Goal: Task Accomplishment & Management: Complete application form

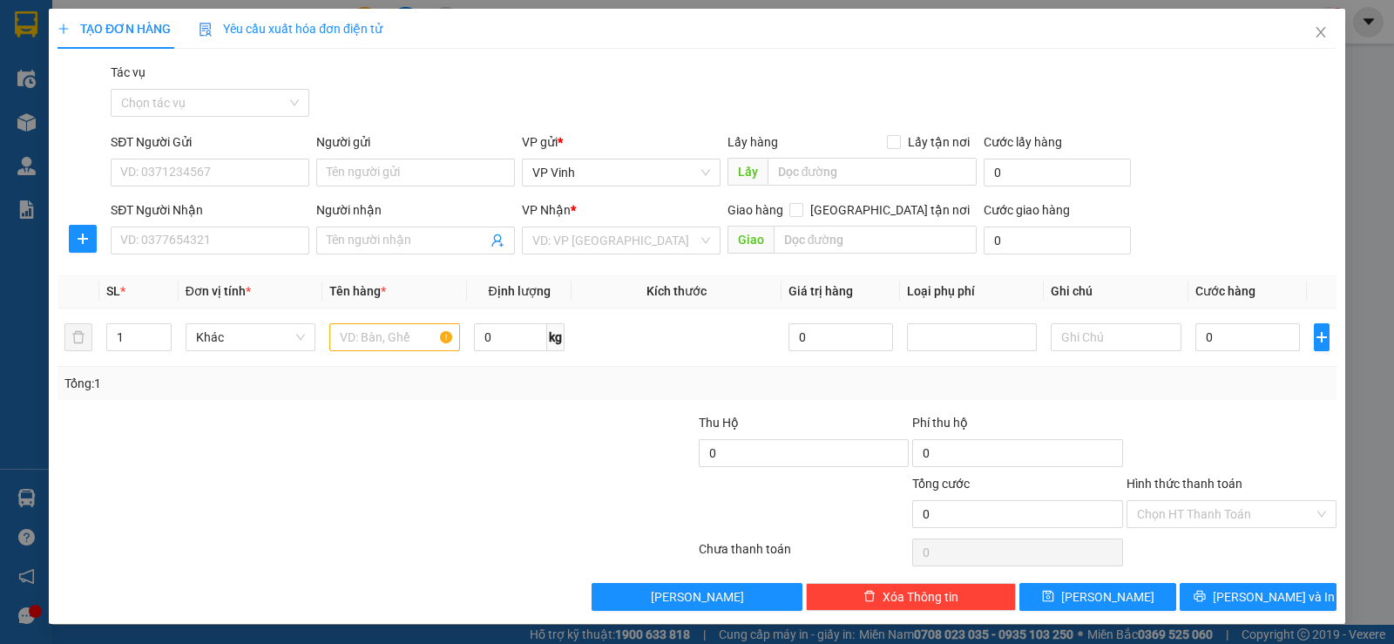
click at [200, 168] on input "SĐT Người Gửi" at bounding box center [210, 173] width 199 height 28
click at [374, 341] on input "text" at bounding box center [394, 337] width 131 height 28
type input "ct"
click at [188, 179] on input "SĐT Người Gửi" at bounding box center [210, 173] width 199 height 28
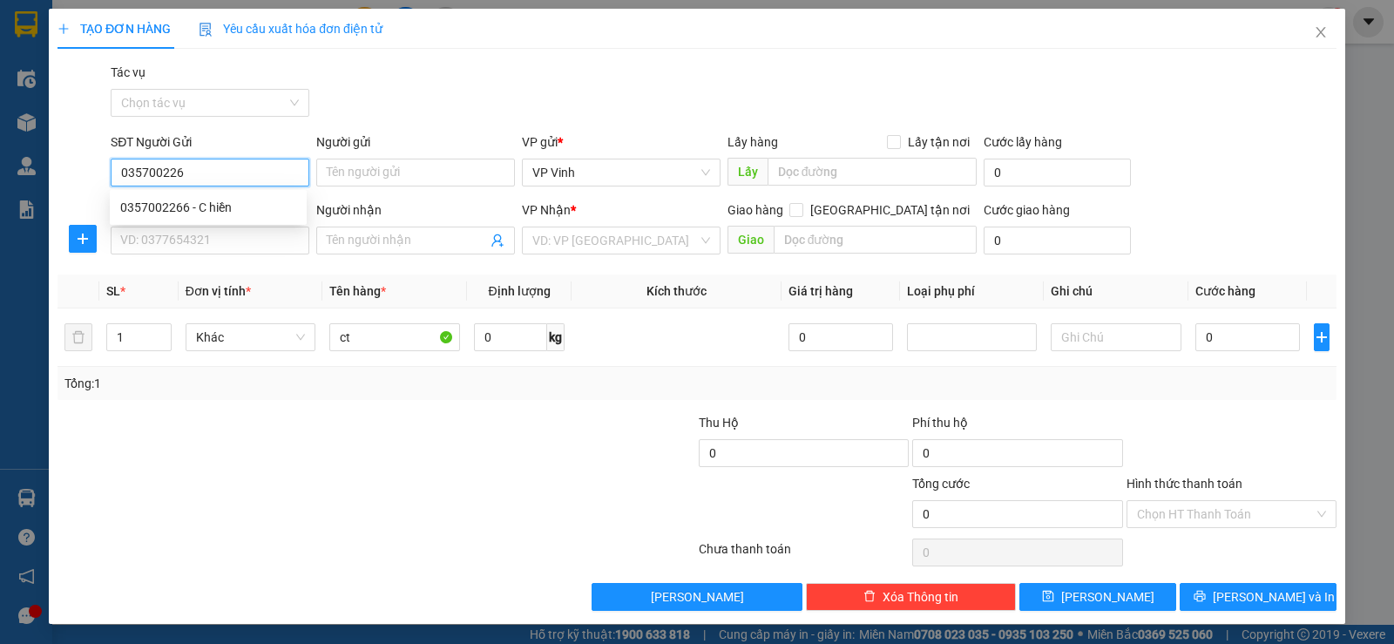
type input "0357002266"
click at [227, 201] on div "0357002266 - C hiền" at bounding box center [208, 207] width 176 height 19
type input "C hiền"
type input "0357002266"
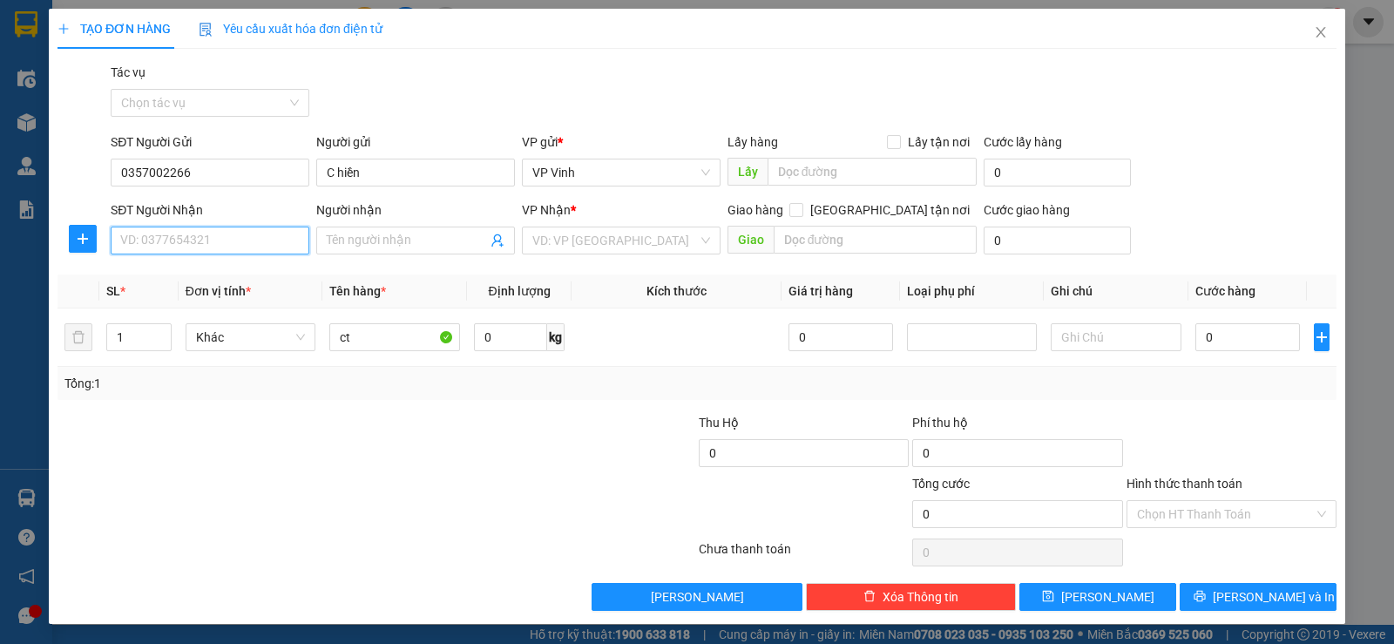
click at [218, 246] on input "SĐT Người Nhận" at bounding box center [210, 241] width 199 height 28
type input "0905733667"
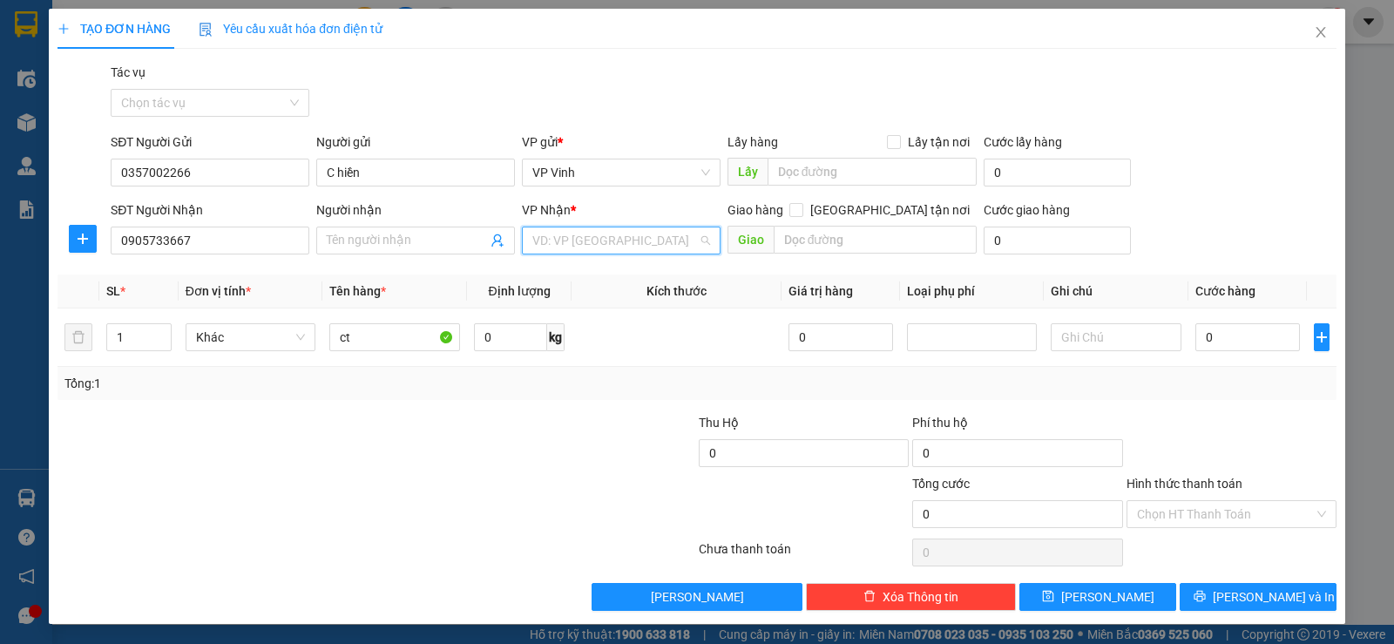
click at [660, 244] on input "search" at bounding box center [615, 240] width 166 height 26
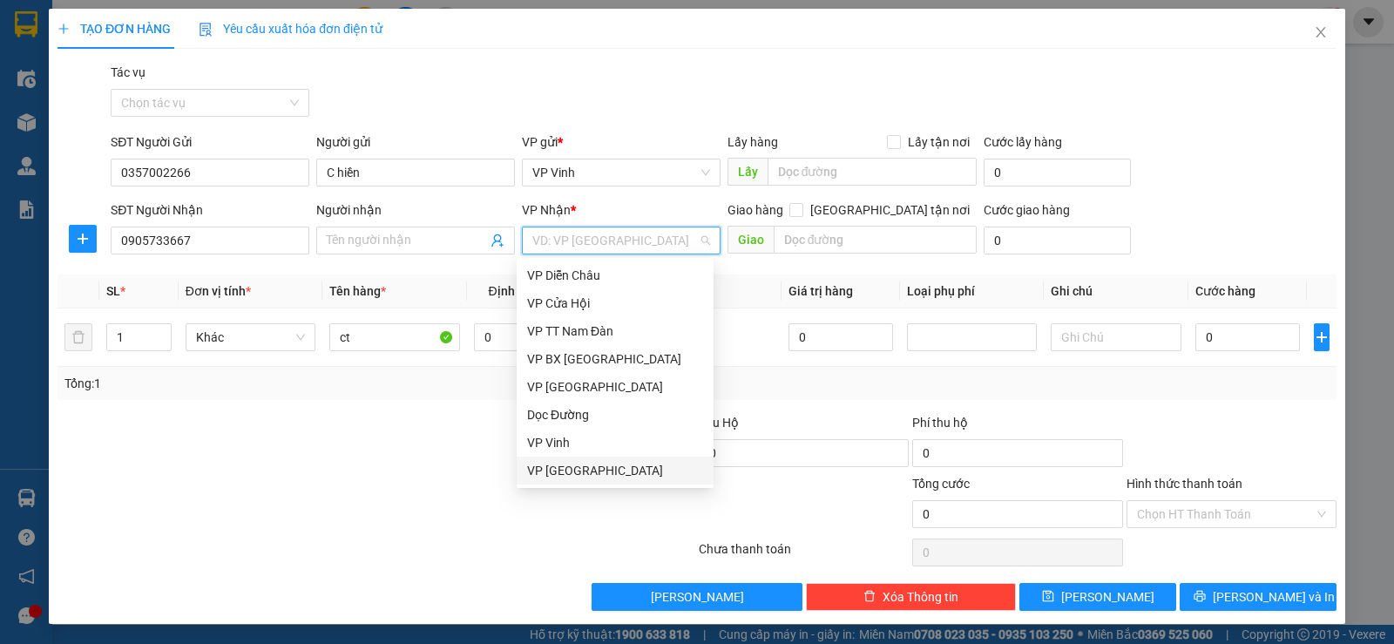
click at [636, 476] on div "VP [GEOGRAPHIC_DATA]" at bounding box center [615, 470] width 176 height 19
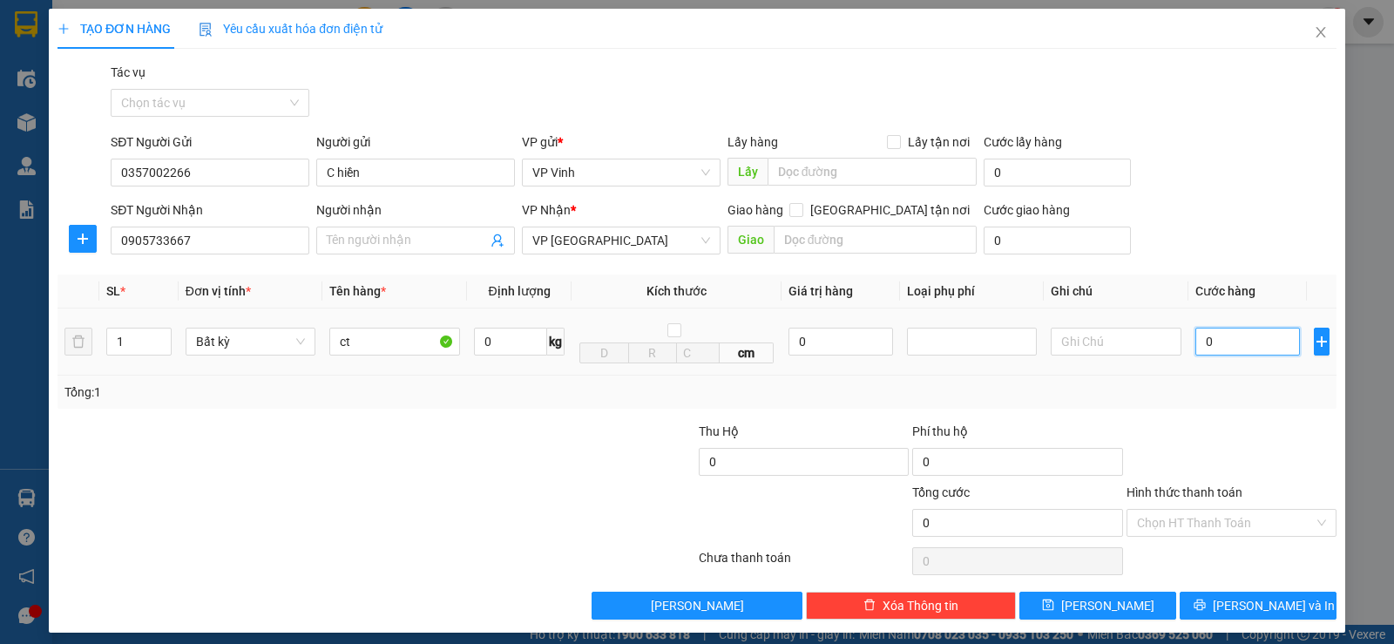
click at [1225, 346] on input "0" at bounding box center [1247, 342] width 105 height 28
type input "5"
type input "50"
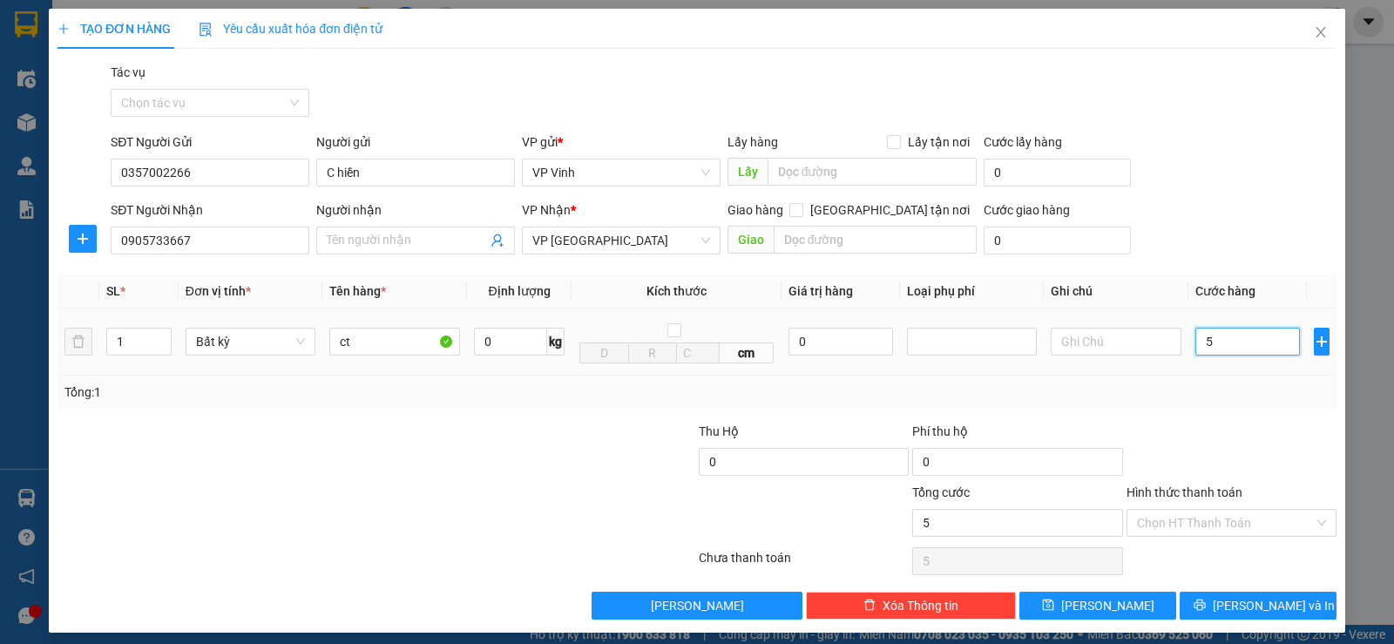
type input "50"
type input "500"
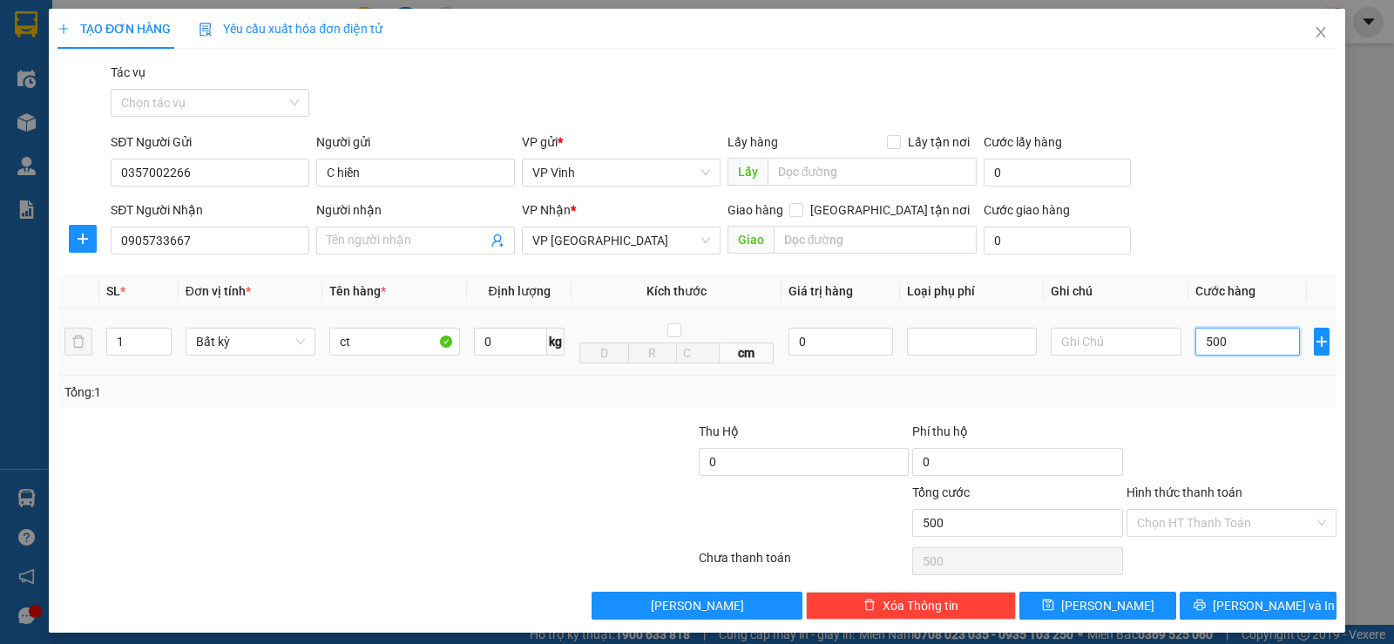
type input "5.000"
type input "50.000"
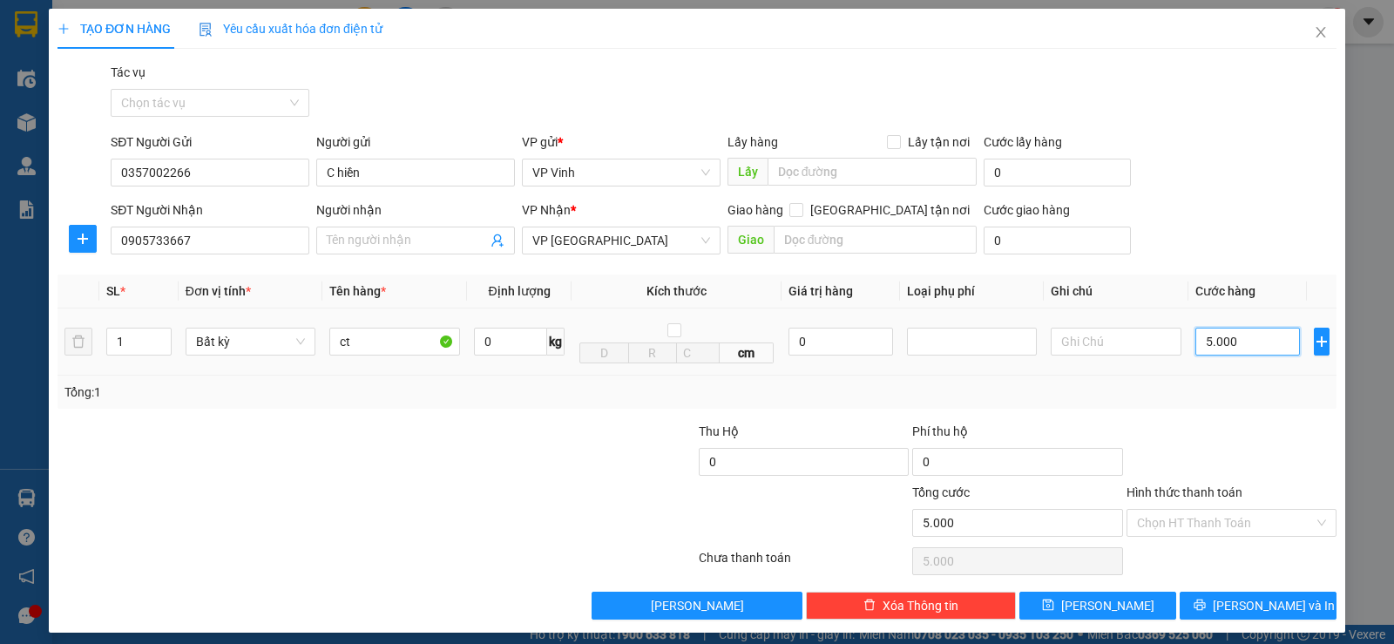
type input "50.000"
click at [1259, 601] on span "[PERSON_NAME] và In" at bounding box center [1274, 605] width 122 height 19
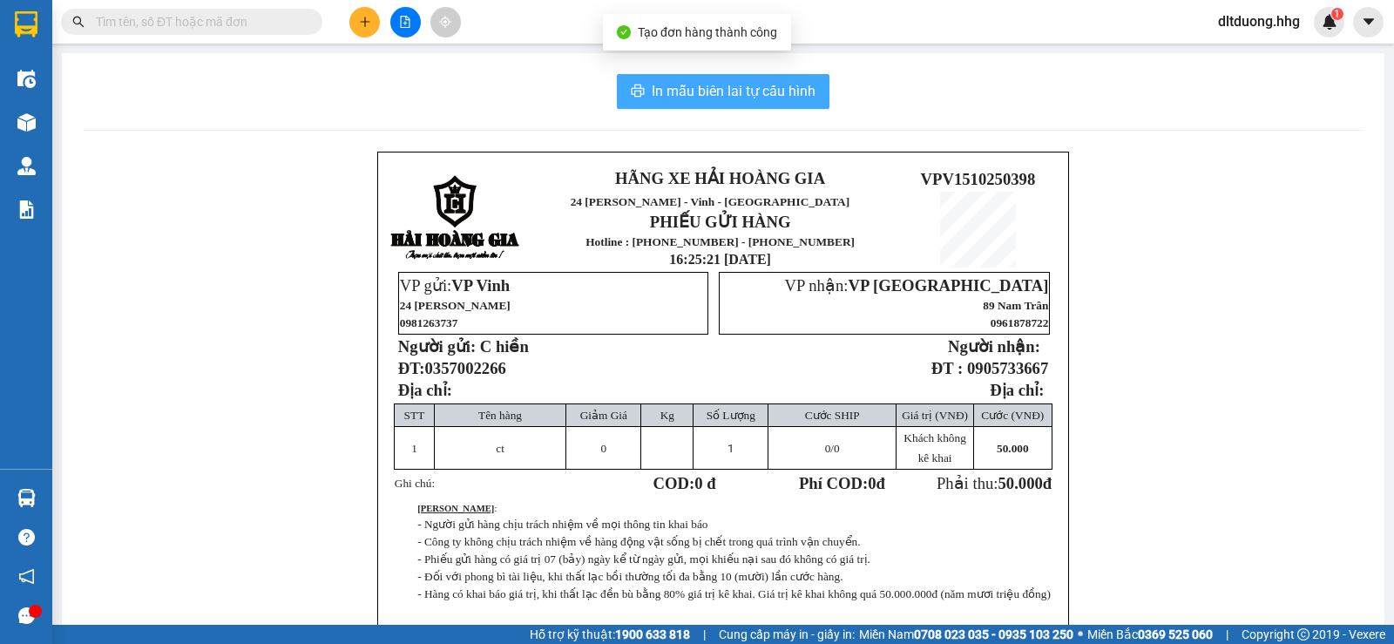
click at [700, 89] on span "In mẫu biên lai tự cấu hình" at bounding box center [734, 91] width 164 height 22
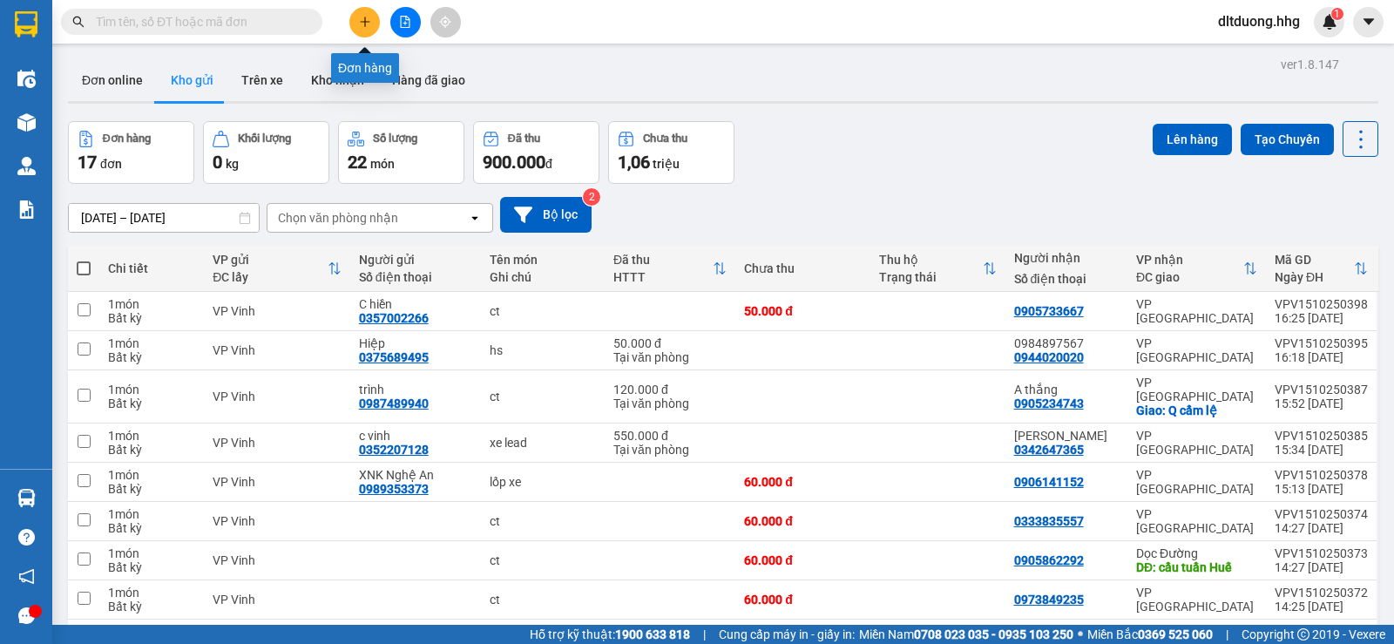
click at [364, 26] on icon "plus" at bounding box center [365, 22] width 12 height 12
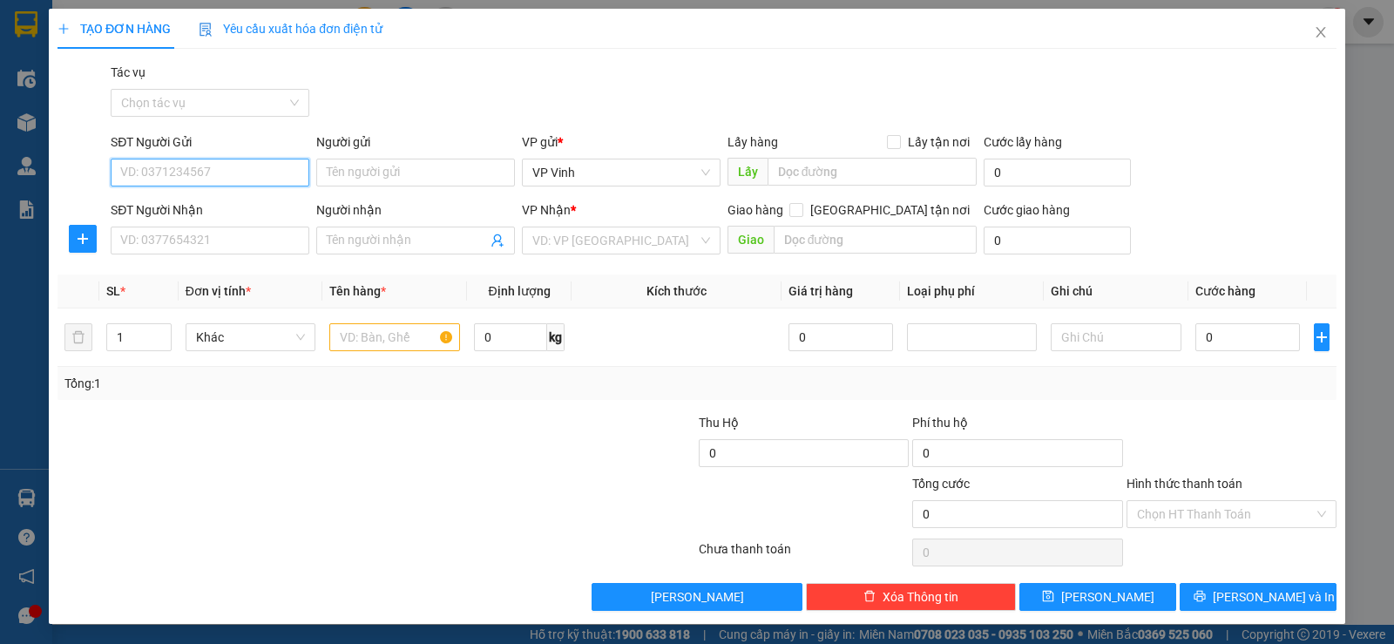
click at [236, 179] on input "SĐT Người Gửi" at bounding box center [210, 173] width 199 height 28
click at [253, 169] on input "SĐT Người Gửi" at bounding box center [210, 173] width 199 height 28
type input "0964216624"
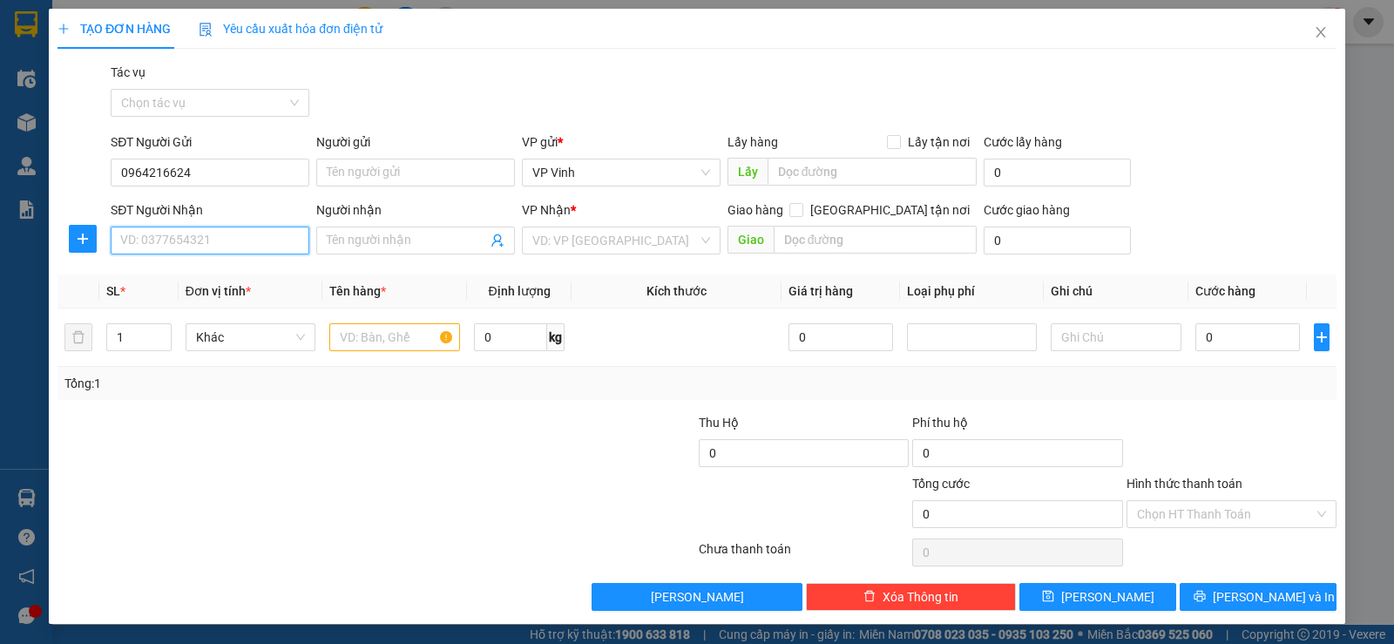
click at [248, 245] on input "SĐT Người Nhận" at bounding box center [210, 241] width 199 height 28
type input "0773901627"
click at [375, 344] on input "text" at bounding box center [394, 337] width 131 height 28
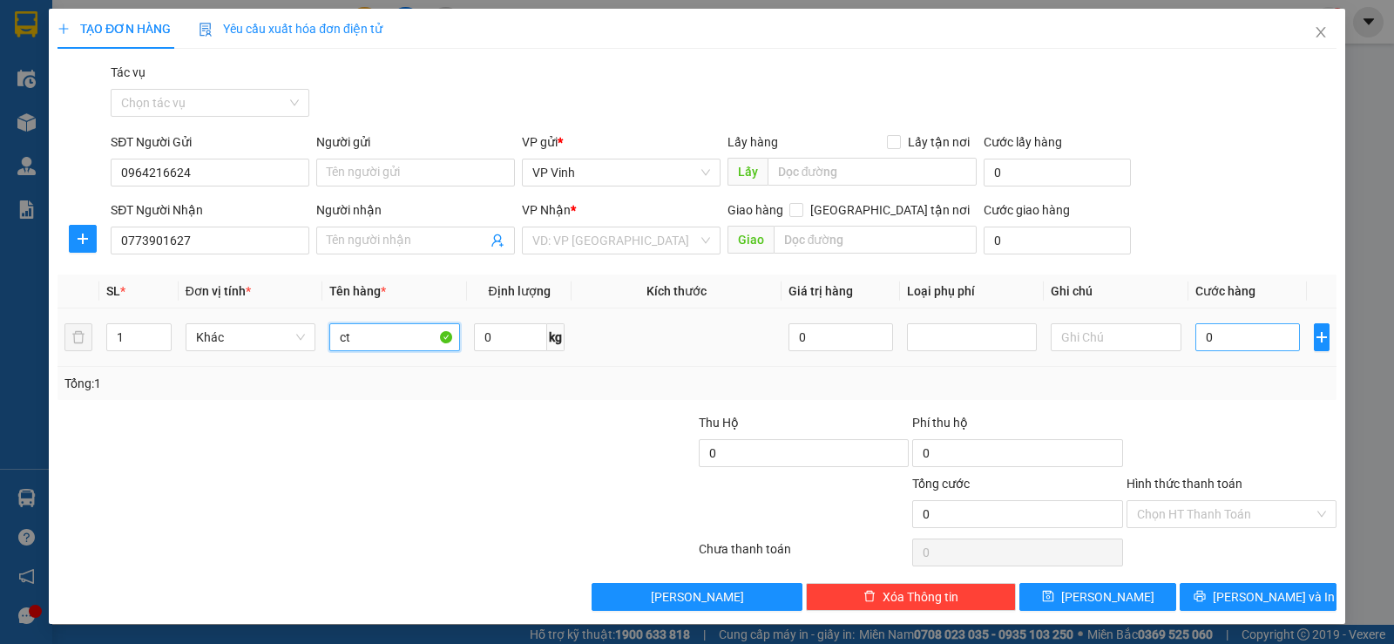
type input "ct"
click at [1240, 342] on input "0" at bounding box center [1247, 337] width 105 height 28
type input "5"
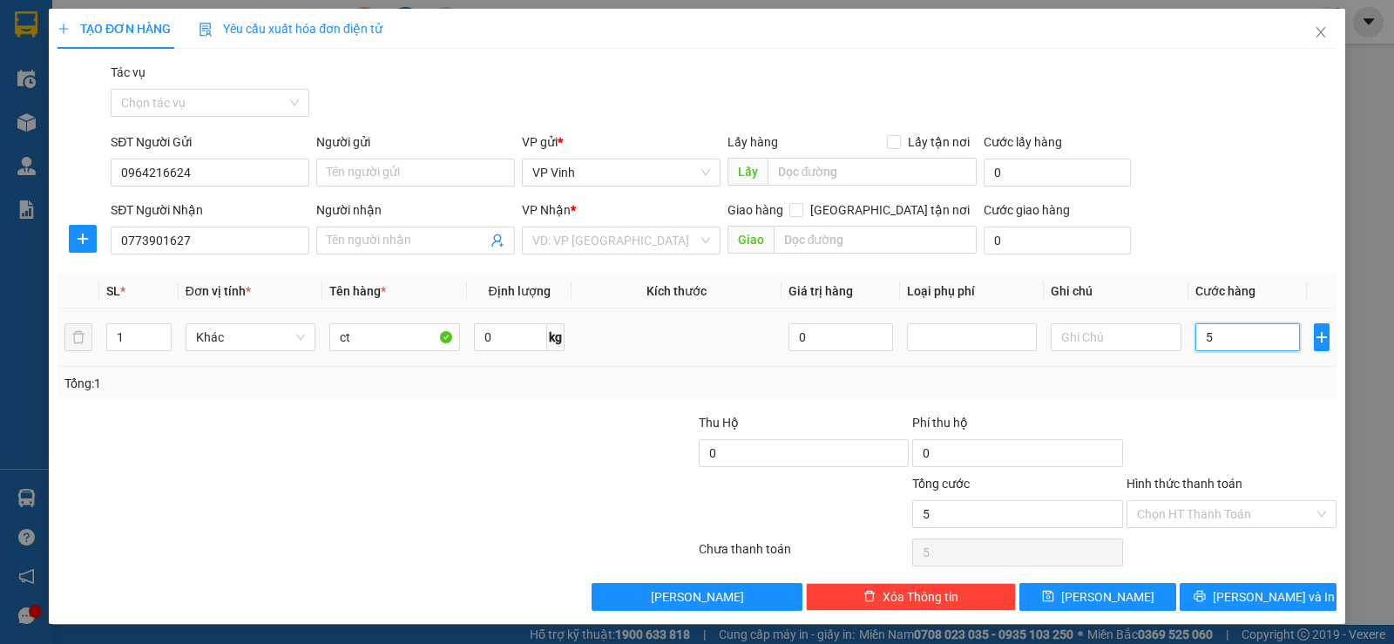
type input "50"
type input "500"
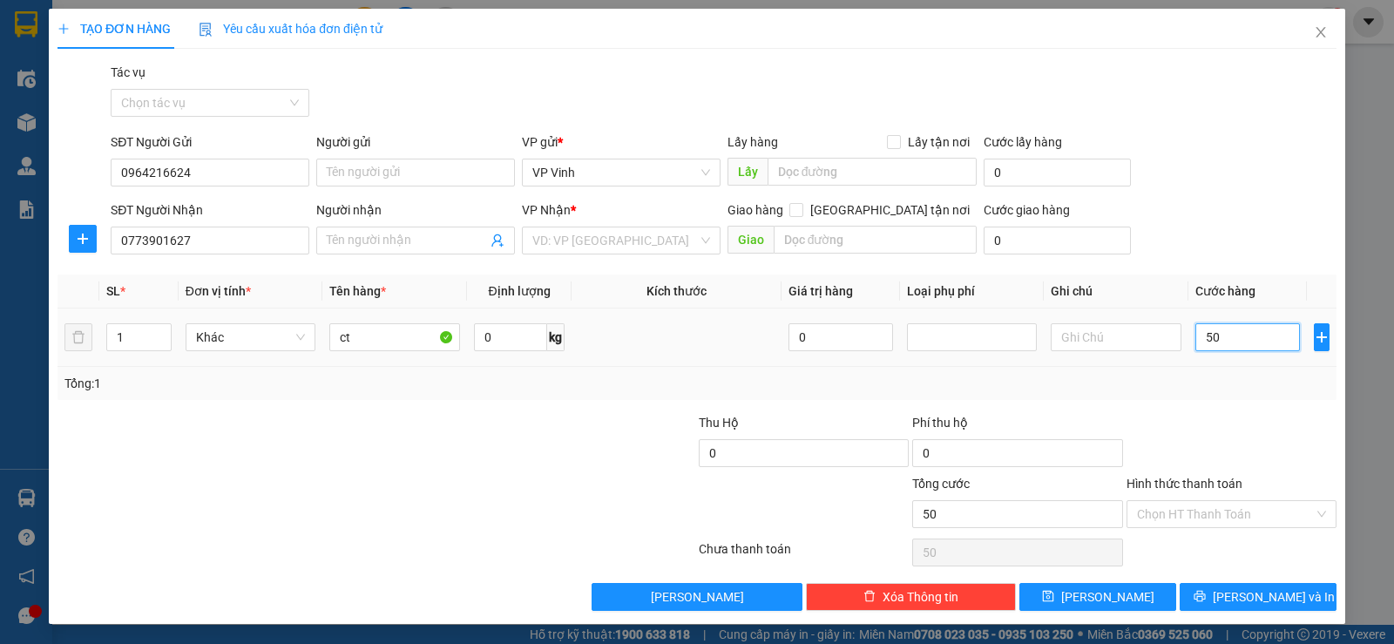
type input "500"
type input "5.000"
type input "50.000"
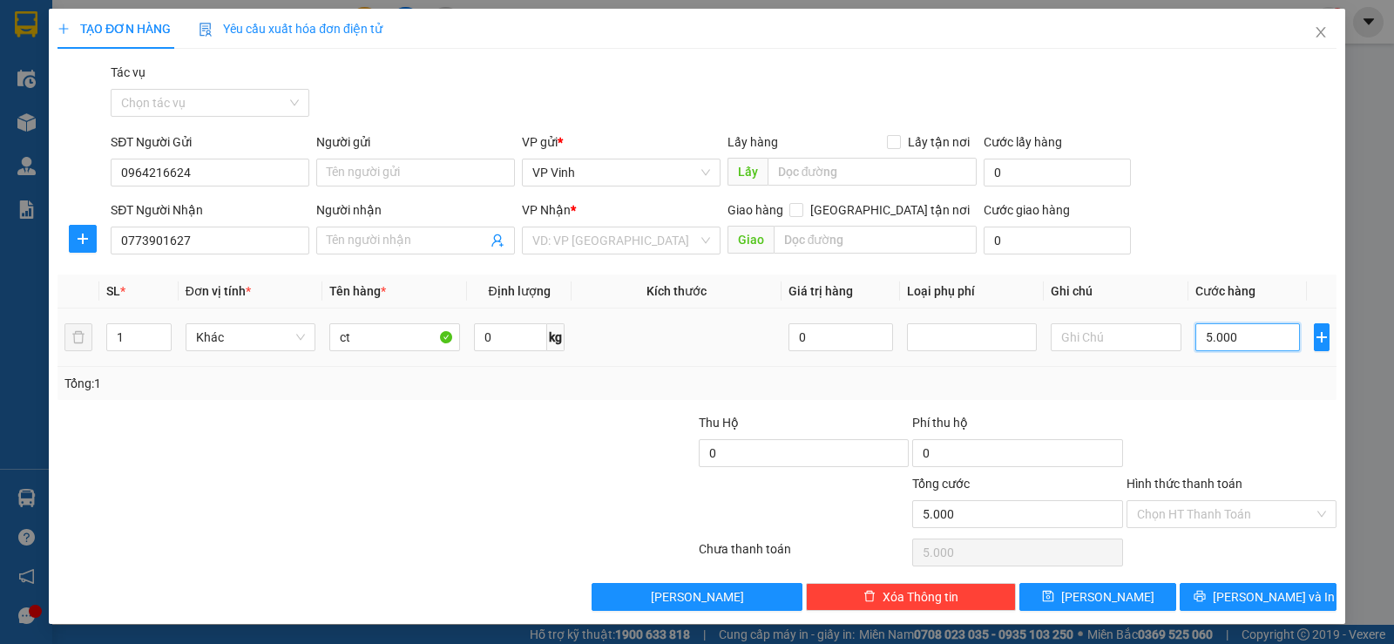
type input "50.000"
click at [1222, 588] on button "[PERSON_NAME] và In" at bounding box center [1258, 597] width 157 height 28
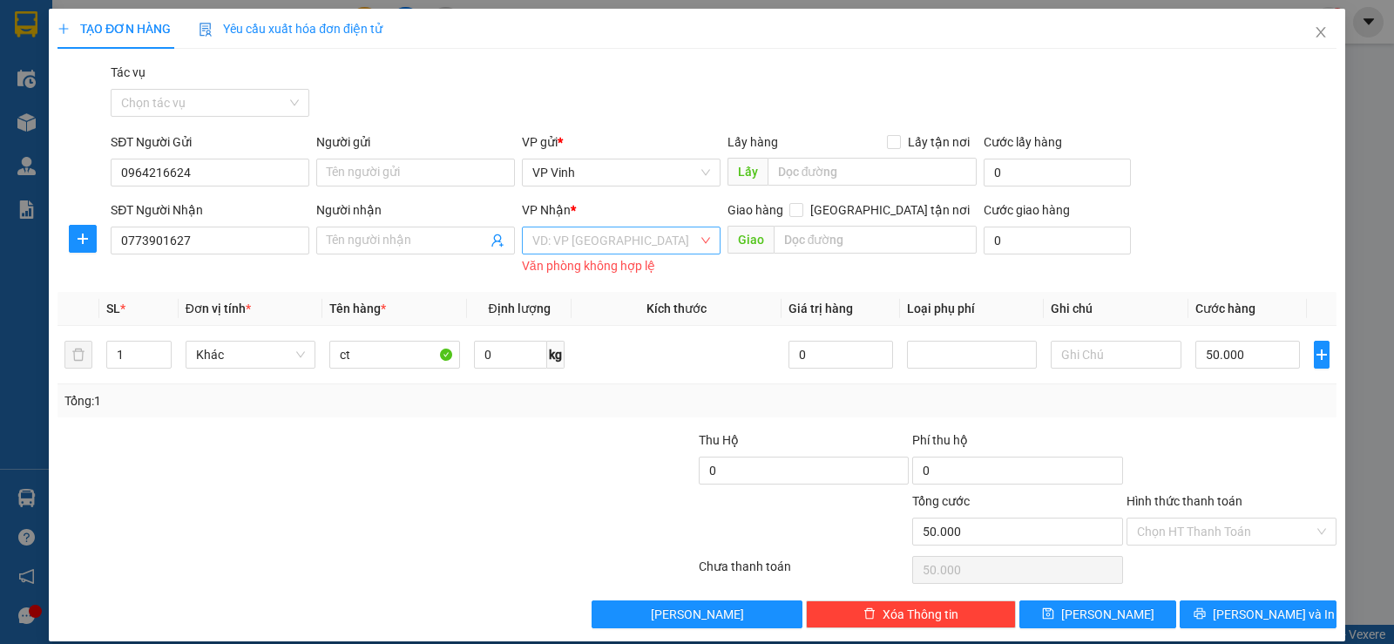
click at [628, 246] on input "search" at bounding box center [615, 240] width 166 height 26
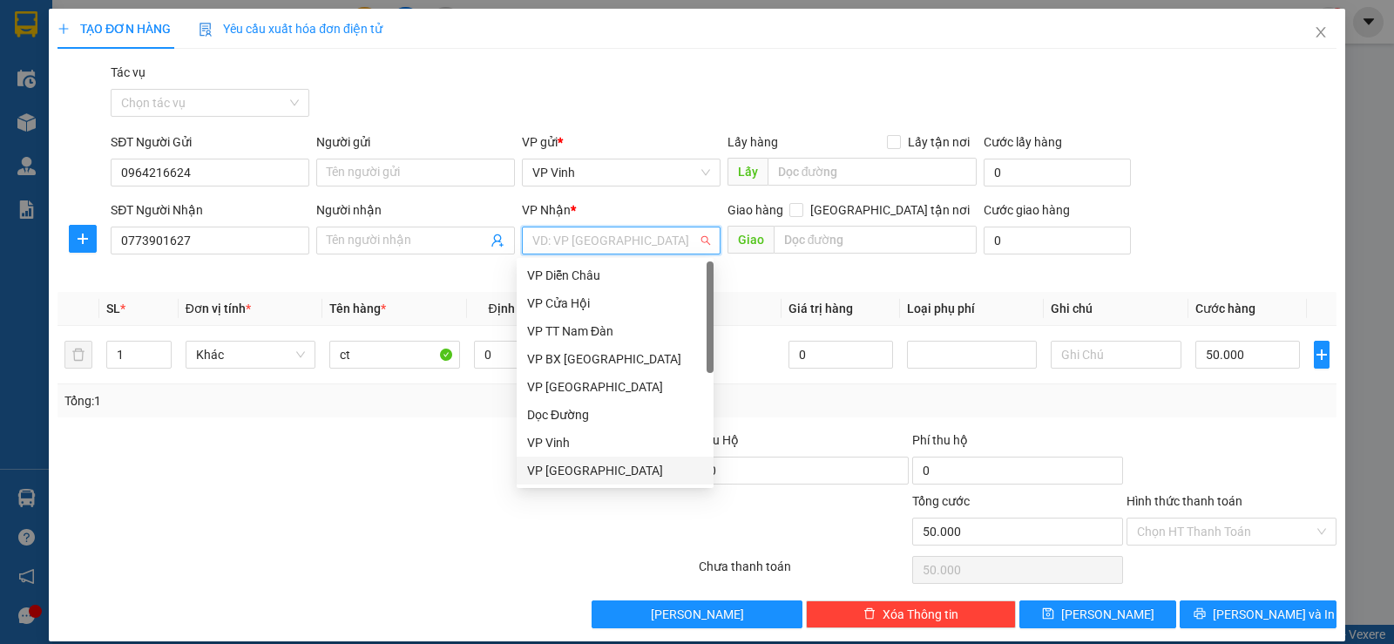
click at [589, 477] on div "VP [GEOGRAPHIC_DATA]" at bounding box center [615, 470] width 176 height 19
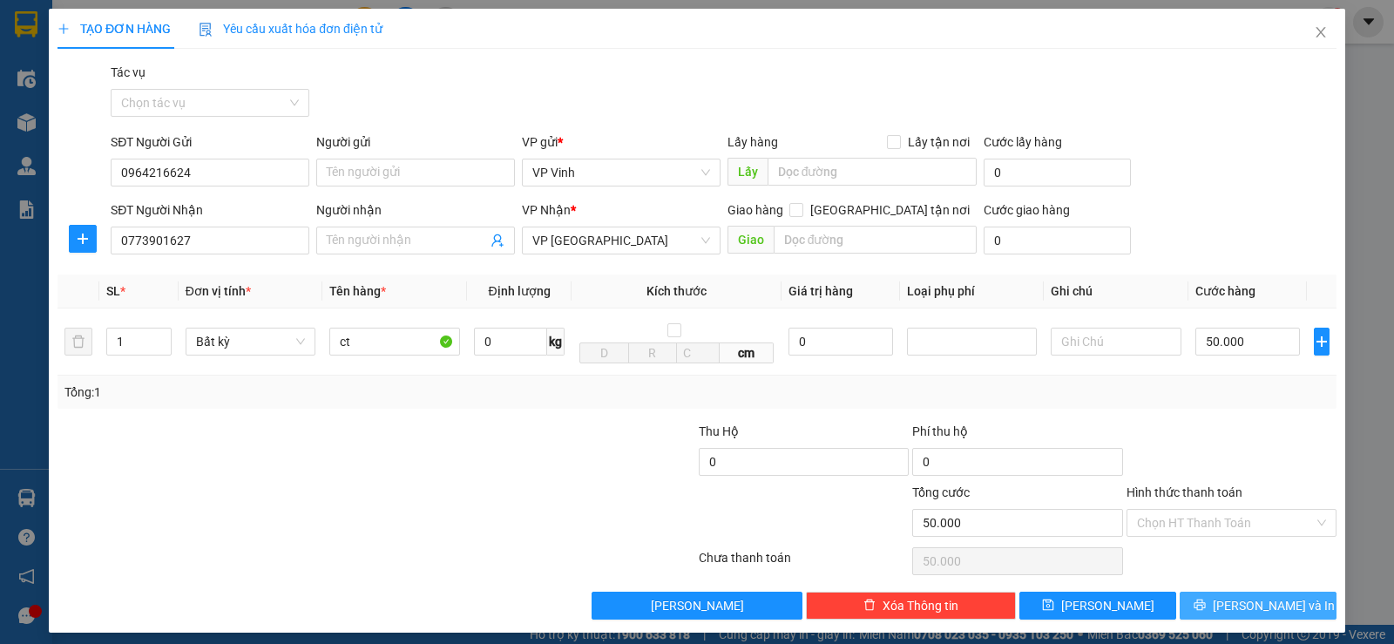
click at [1242, 601] on span "[PERSON_NAME] và In" at bounding box center [1274, 605] width 122 height 19
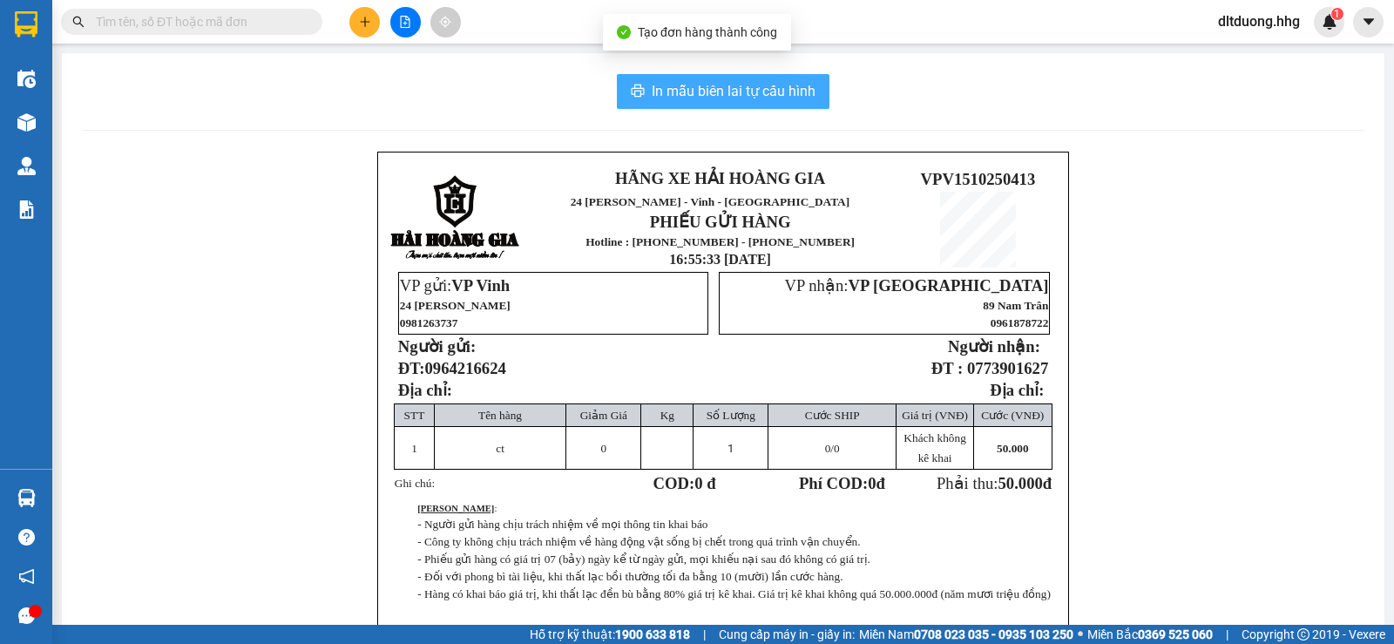
click at [760, 91] on span "In mẫu biên lai tự cấu hình" at bounding box center [734, 91] width 164 height 22
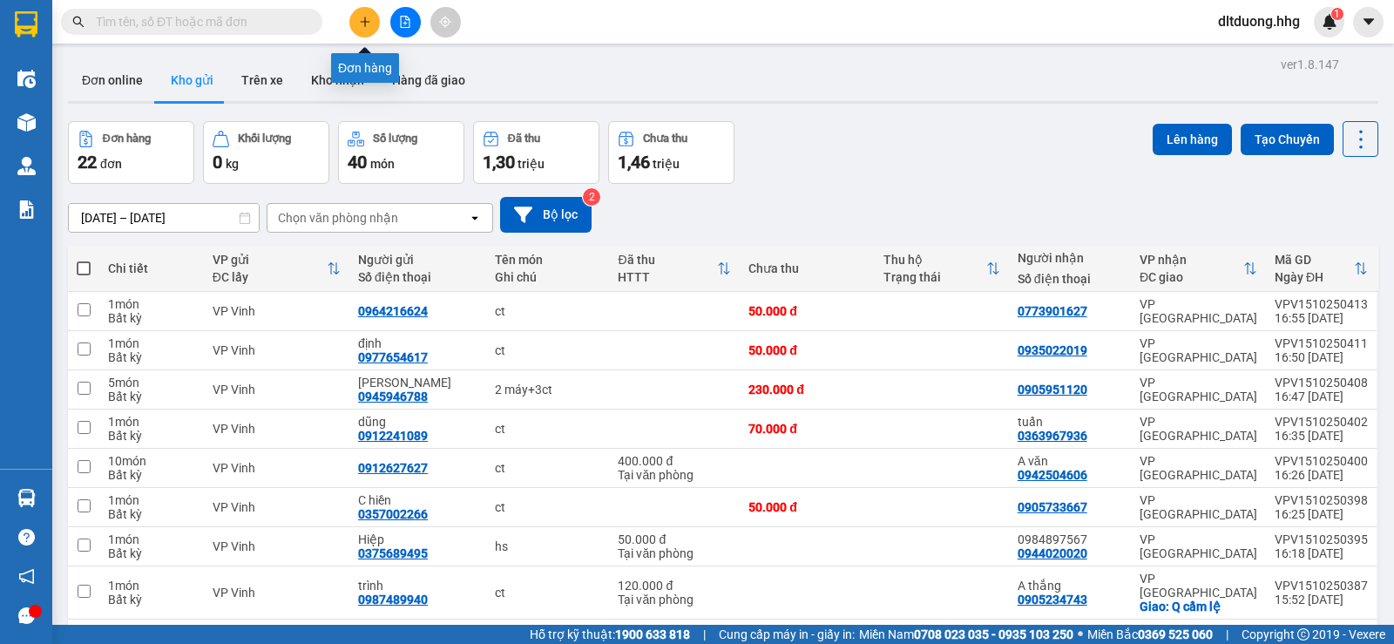
click at [361, 29] on button at bounding box center [364, 22] width 30 height 30
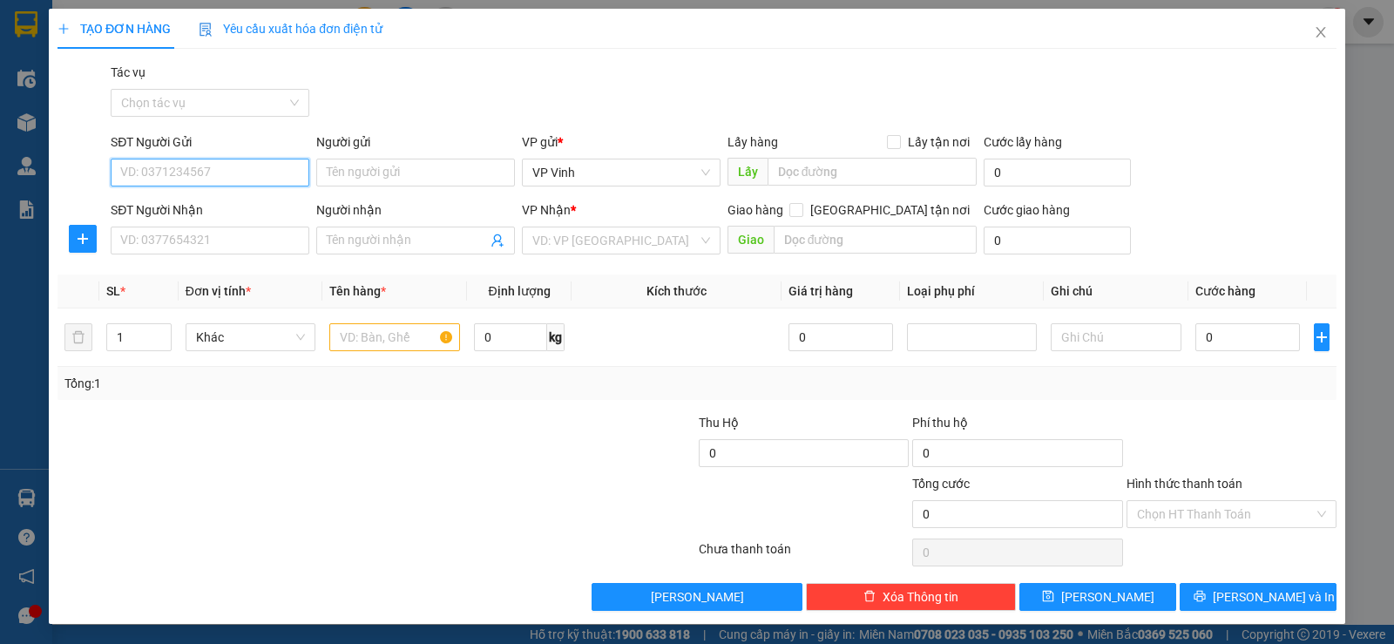
click at [229, 178] on input "SĐT Người Gửi" at bounding box center [210, 173] width 199 height 28
click at [200, 209] on div "0888959998" at bounding box center [208, 207] width 176 height 19
type input "0888959998"
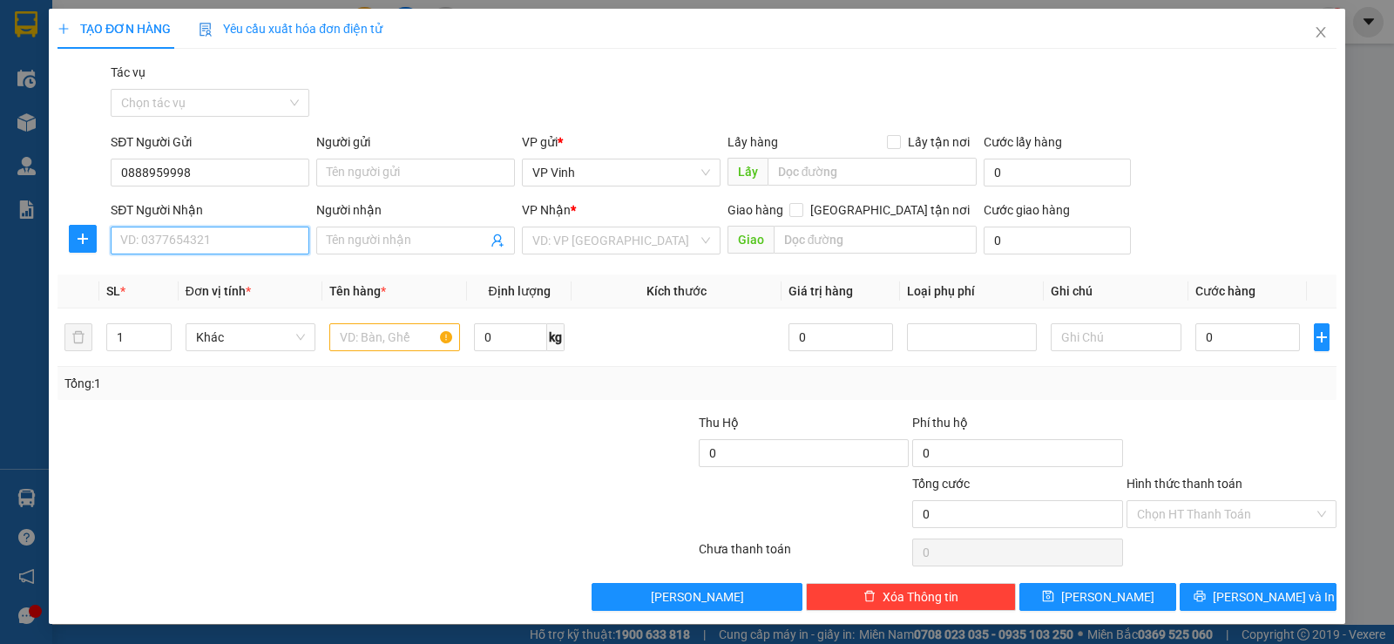
click at [192, 240] on input "SĐT Người Nhận" at bounding box center [210, 241] width 199 height 28
type input "0934243737"
click at [254, 267] on div "0934243737 - [PERSON_NAME]" at bounding box center [208, 275] width 176 height 19
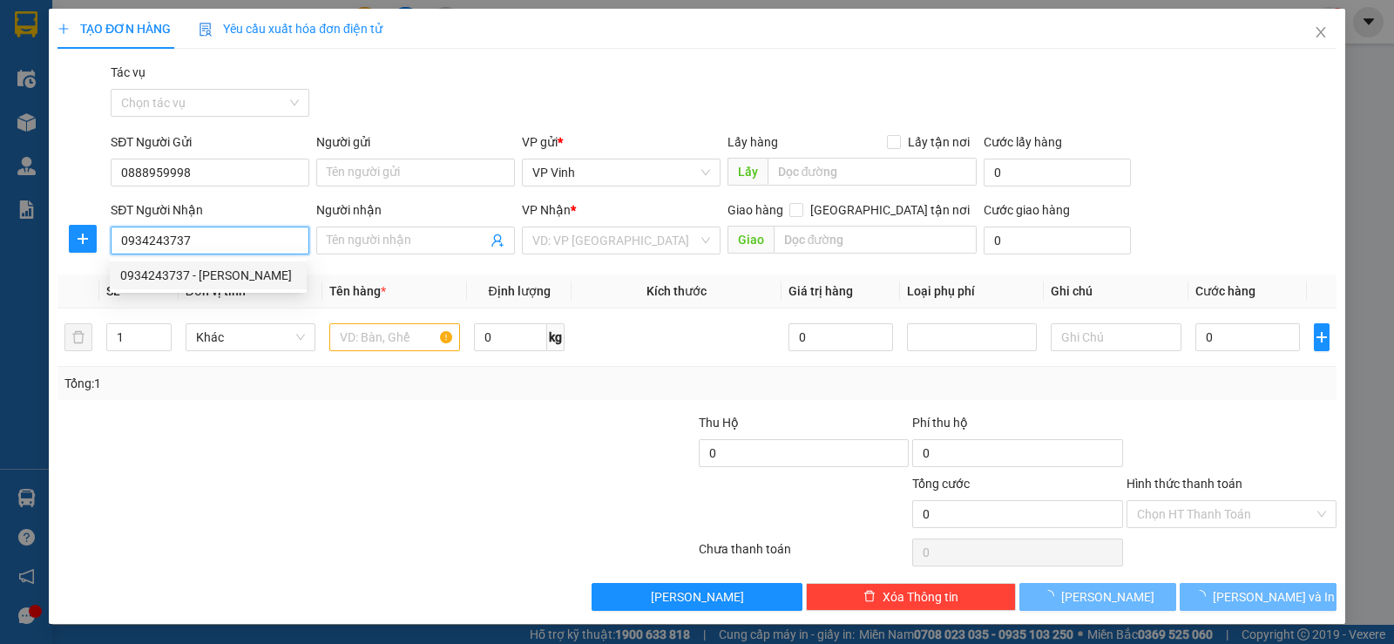
type input "Hưng"
checkbox input "true"
type input "Q sơn trà"
type input "60.000"
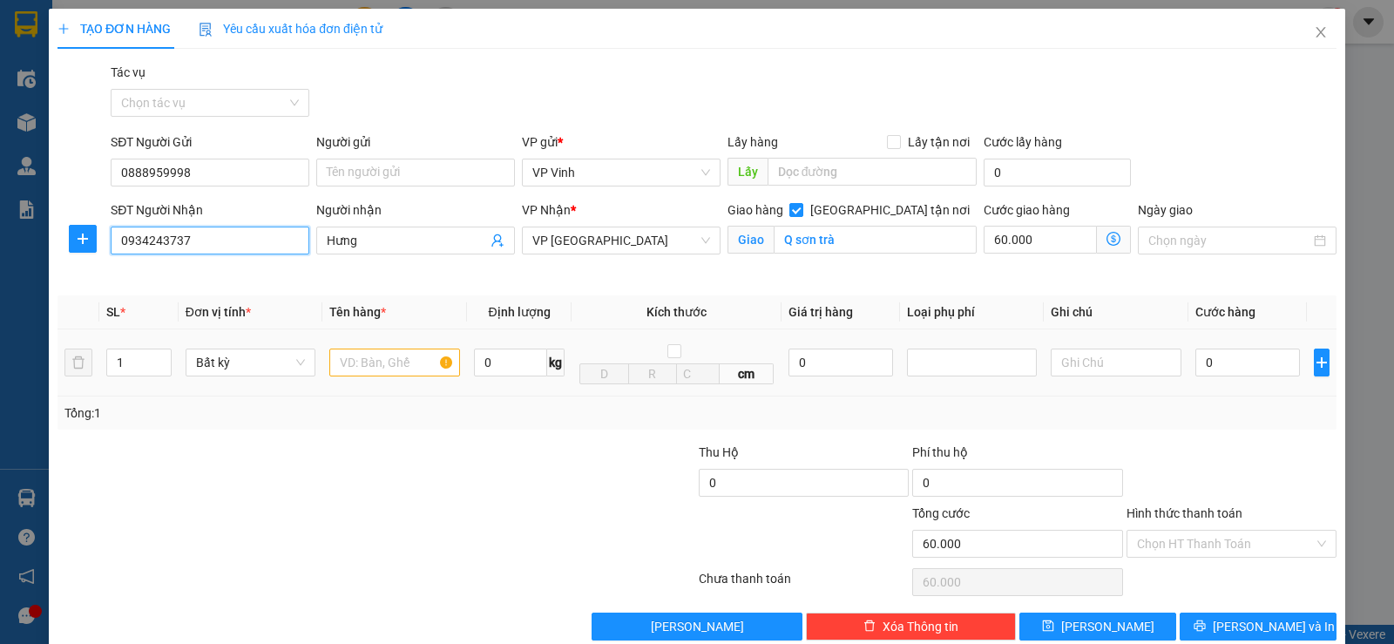
type input "0934243737"
click at [355, 366] on input "text" at bounding box center [394, 363] width 131 height 28
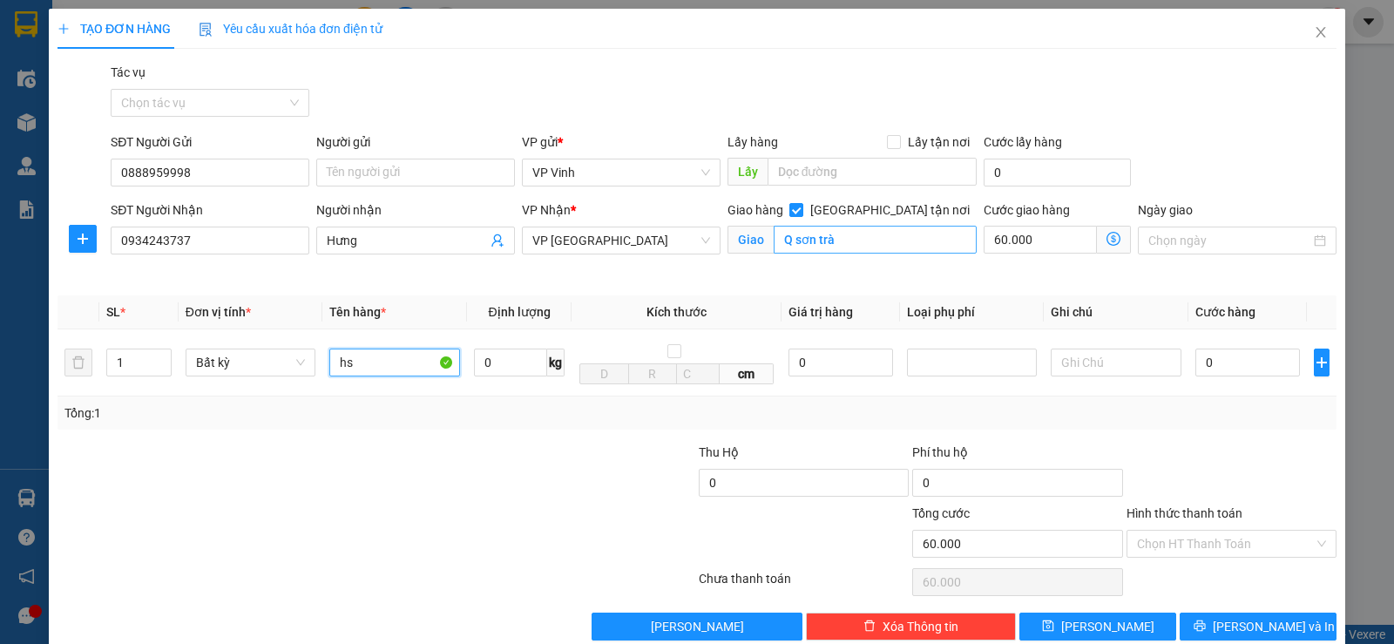
type input "hs"
click at [839, 246] on input "Q sơn trà" at bounding box center [876, 240] width 204 height 28
click at [802, 207] on input "[GEOGRAPHIC_DATA] tận nơi" at bounding box center [795, 209] width 12 height 12
checkbox input "false"
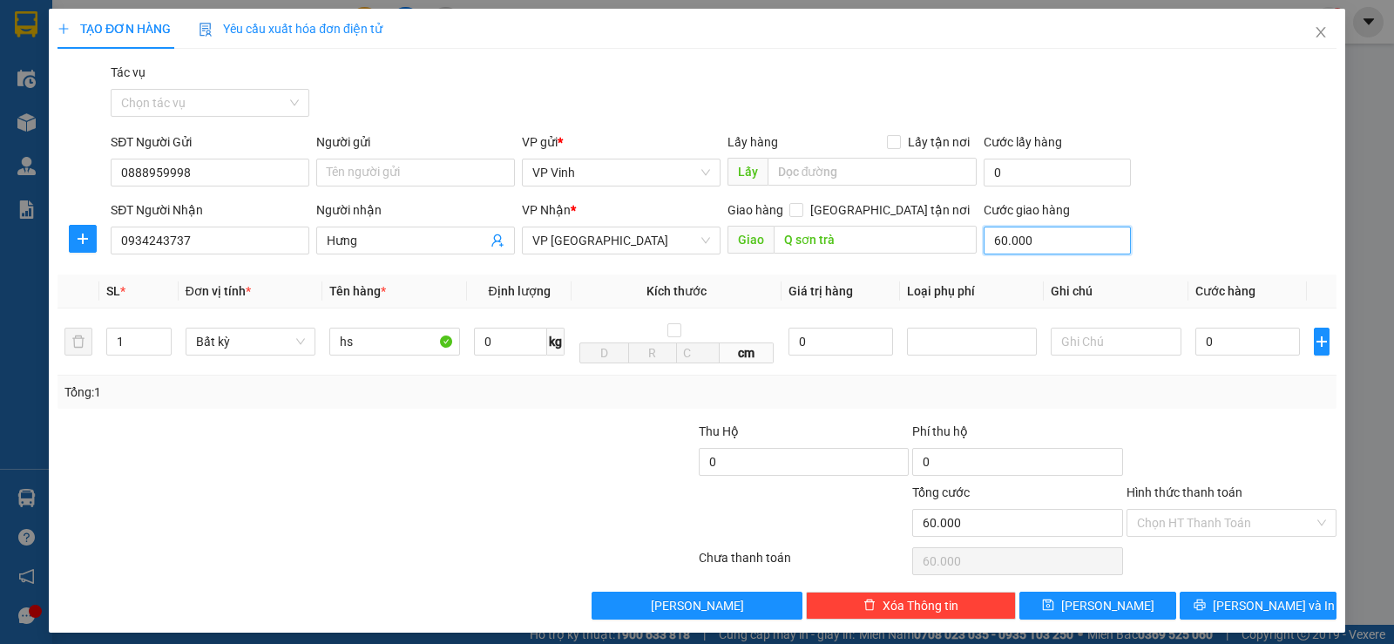
click at [1030, 242] on input "60.000" at bounding box center [1057, 241] width 147 height 28
type input "0"
click at [856, 243] on input "Q sơn trà" at bounding box center [876, 240] width 204 height 28
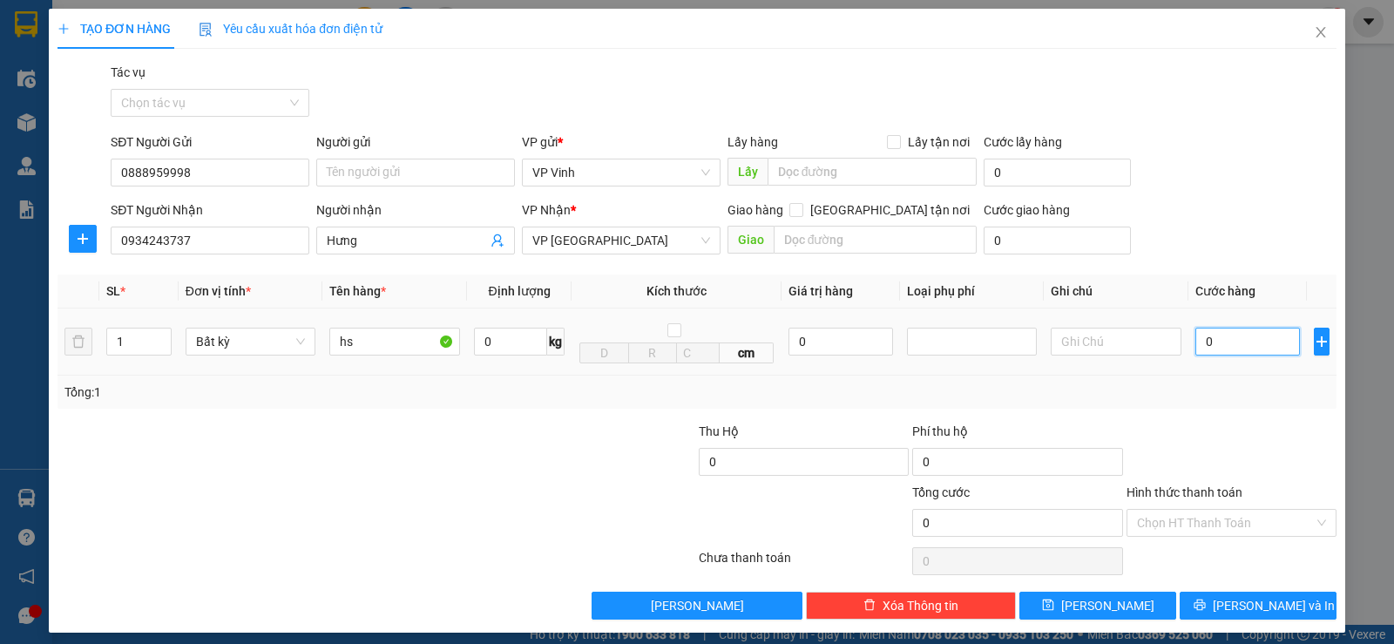
click at [1222, 339] on input "0" at bounding box center [1247, 342] width 105 height 28
type input "5"
type input "50"
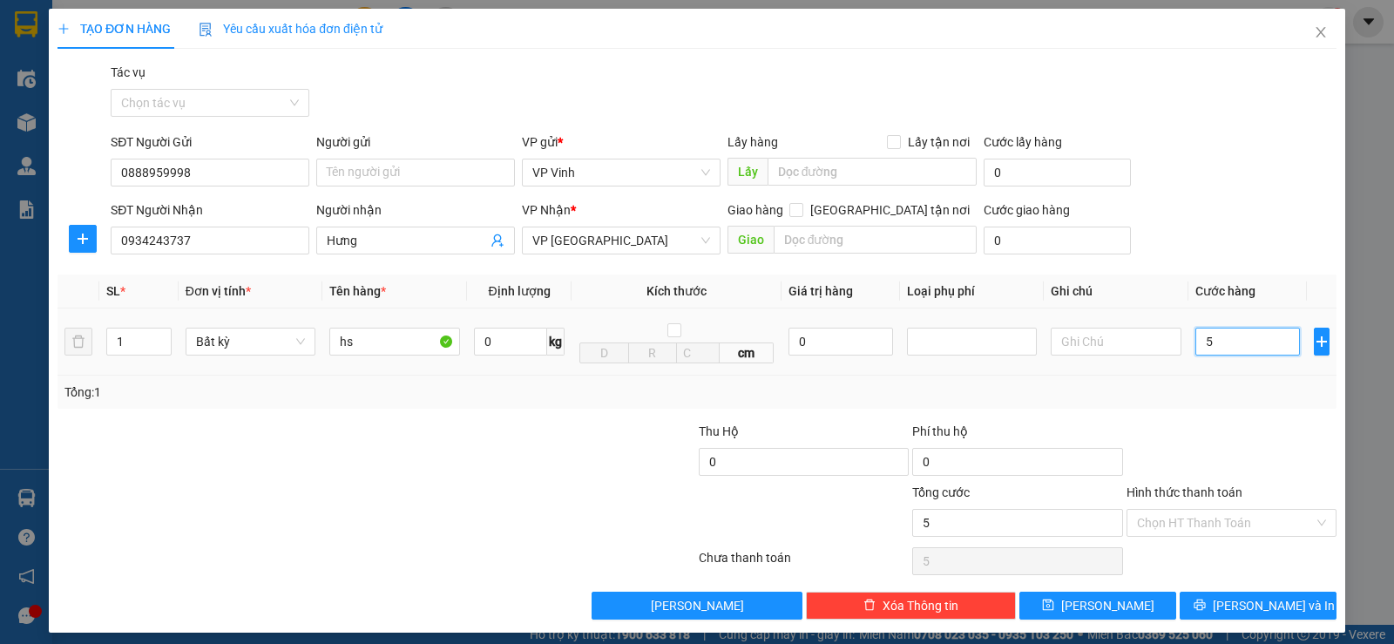
type input "50"
type input "500"
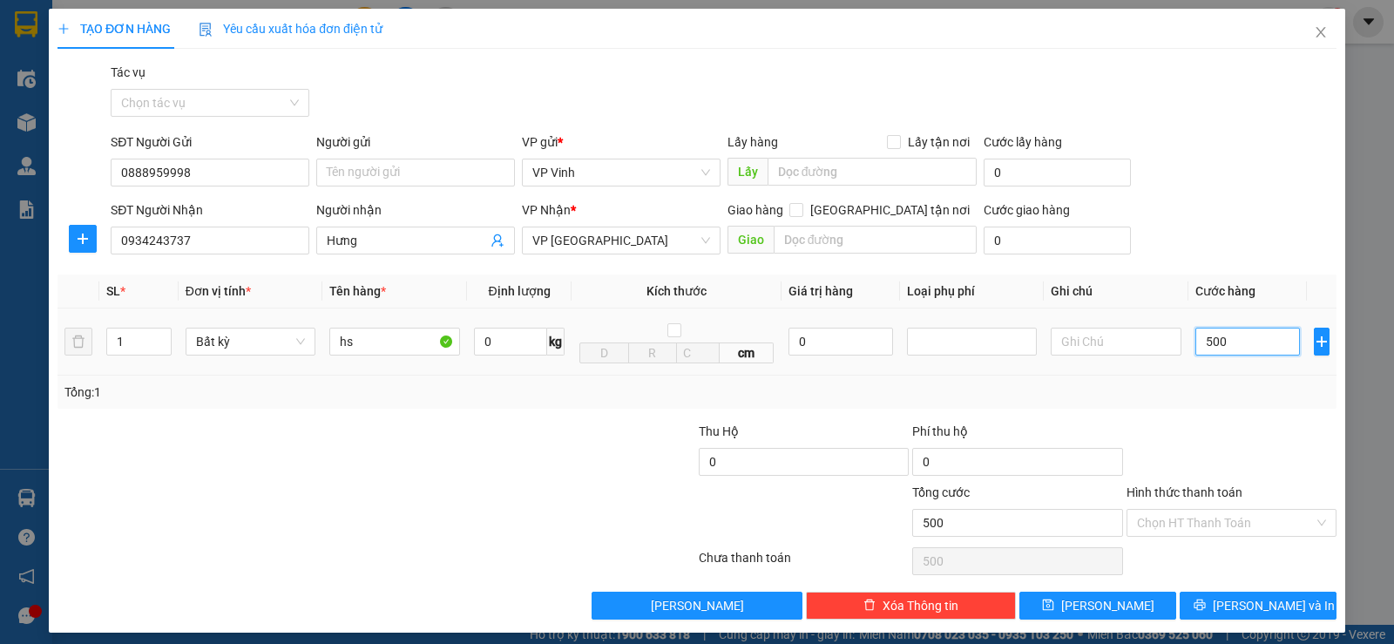
type input "5.000"
type input "50.000"
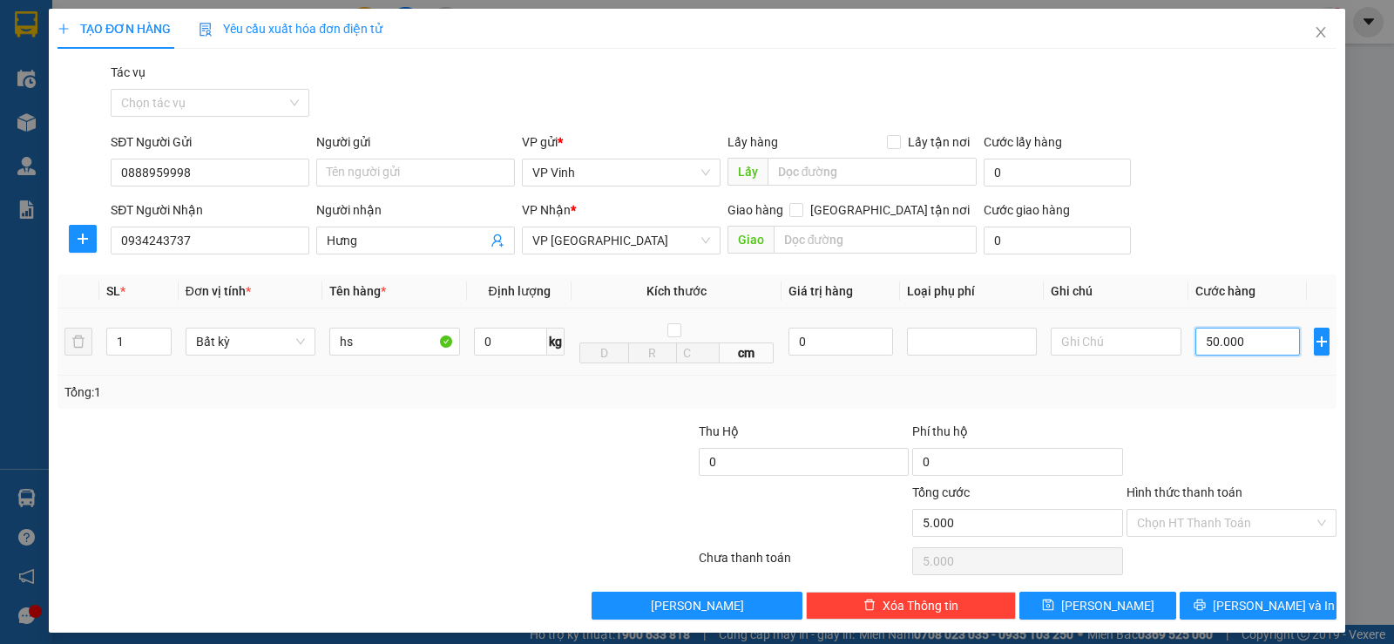
type input "50.000"
click at [1192, 530] on input "Hình thức thanh toán" at bounding box center [1225, 523] width 177 height 26
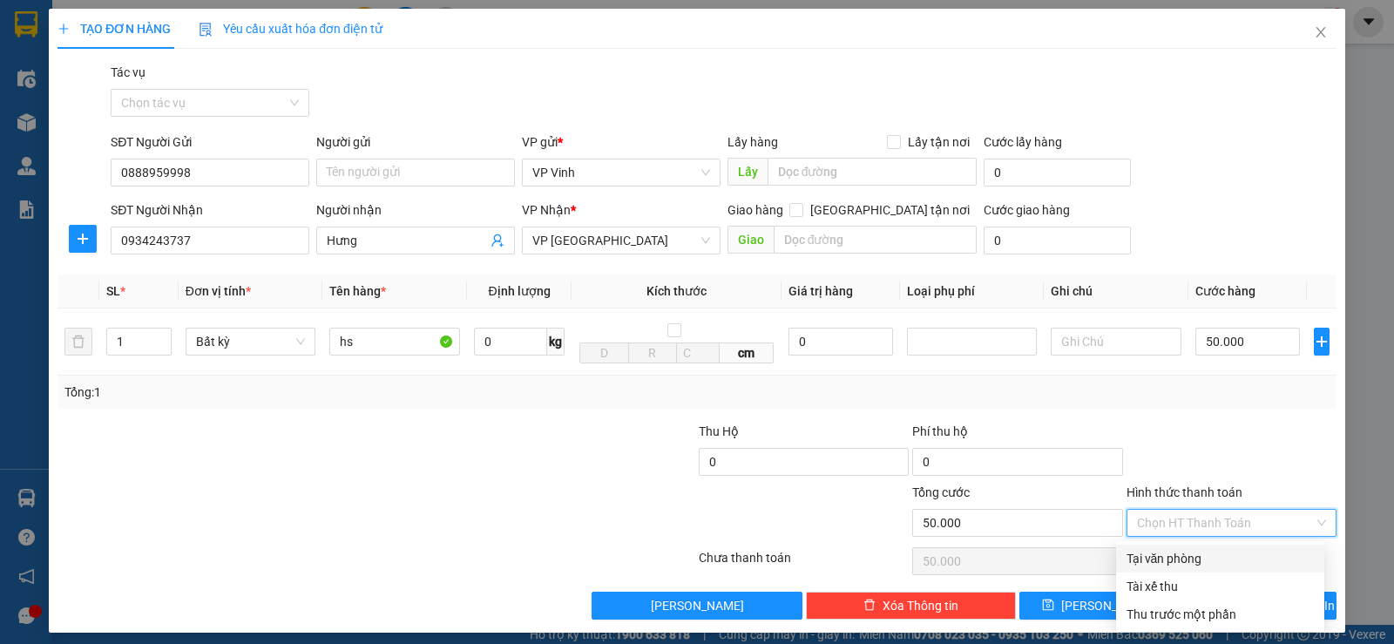
click at [1213, 563] on div "Tại văn phòng" at bounding box center [1220, 558] width 187 height 19
type input "0"
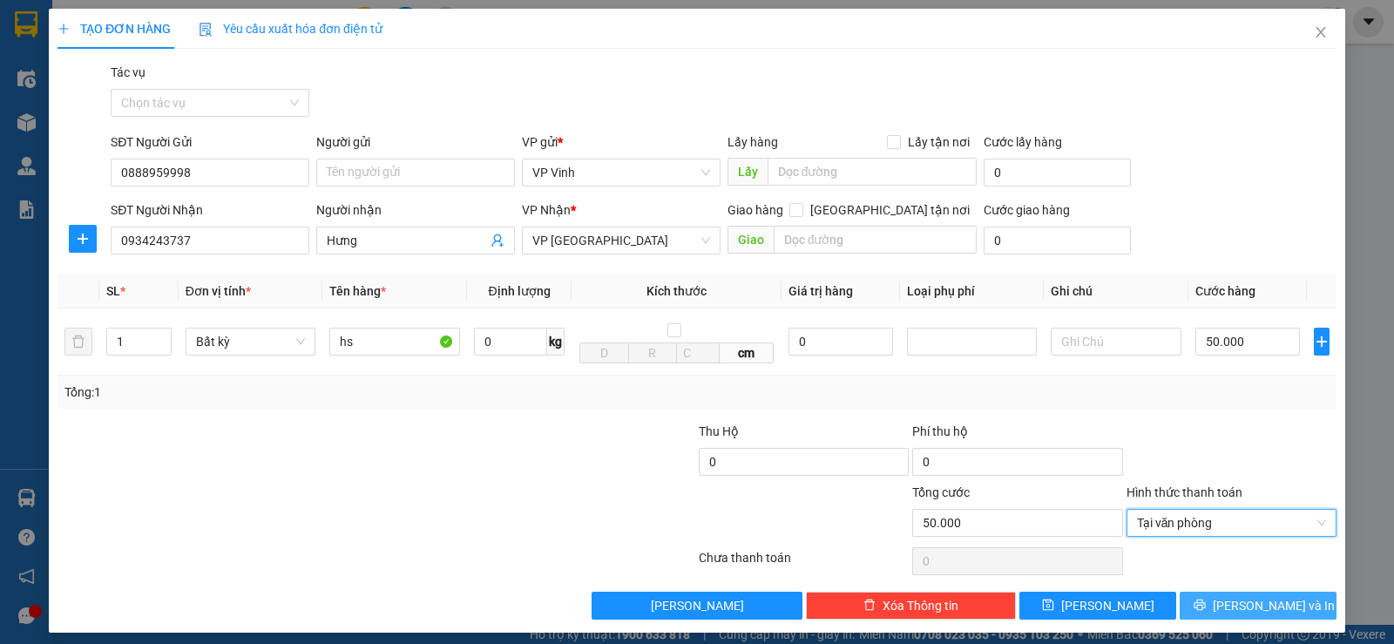
click at [1249, 608] on span "[PERSON_NAME] và In" at bounding box center [1274, 605] width 122 height 19
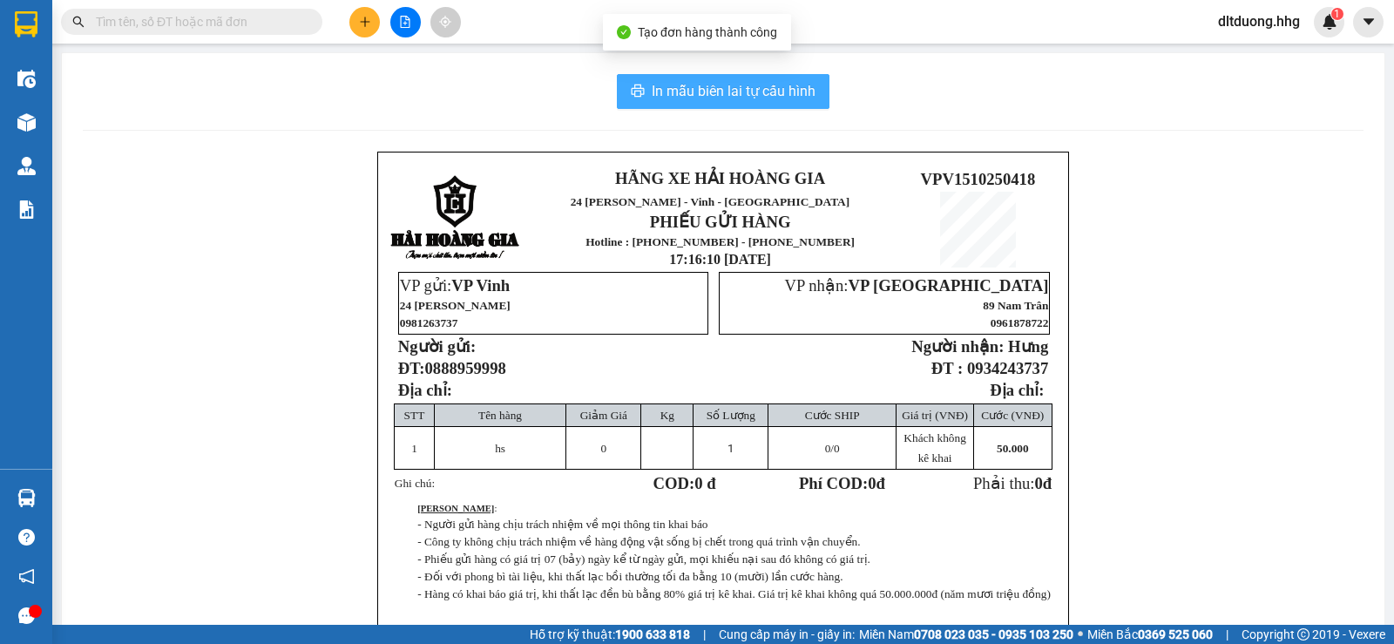
click at [779, 101] on span "In mẫu biên lai tự cấu hình" at bounding box center [734, 91] width 164 height 22
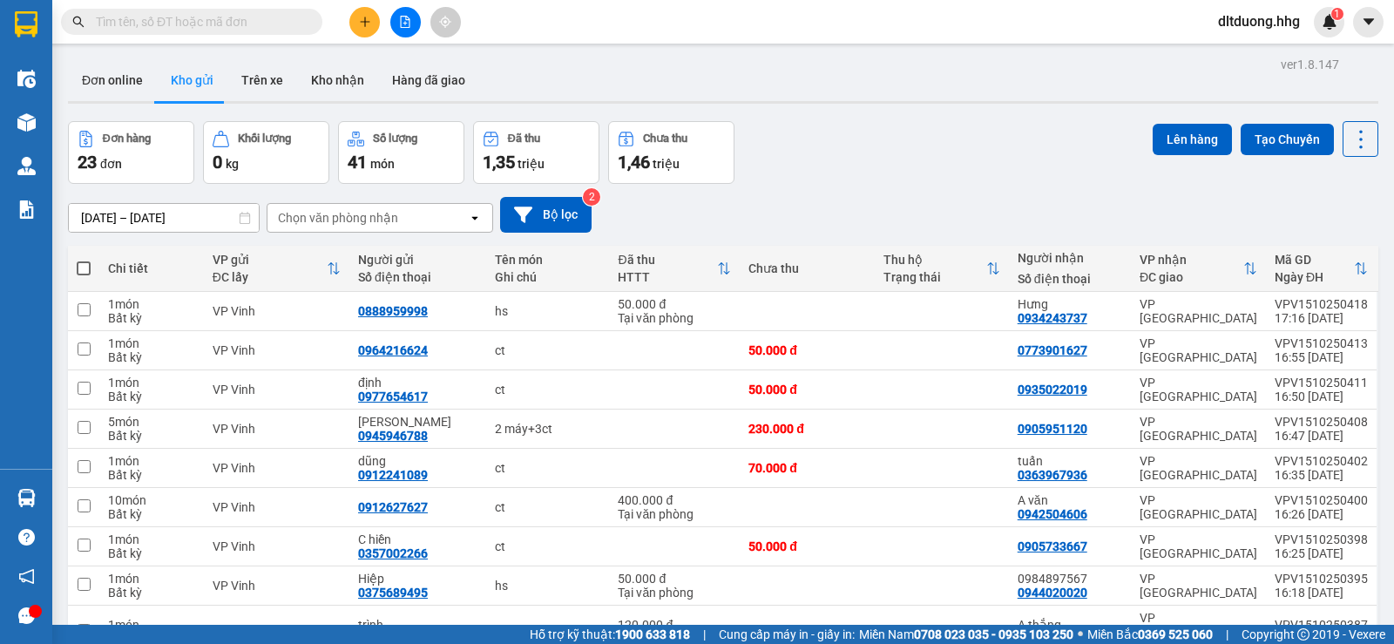
click at [355, 30] on button at bounding box center [364, 22] width 30 height 30
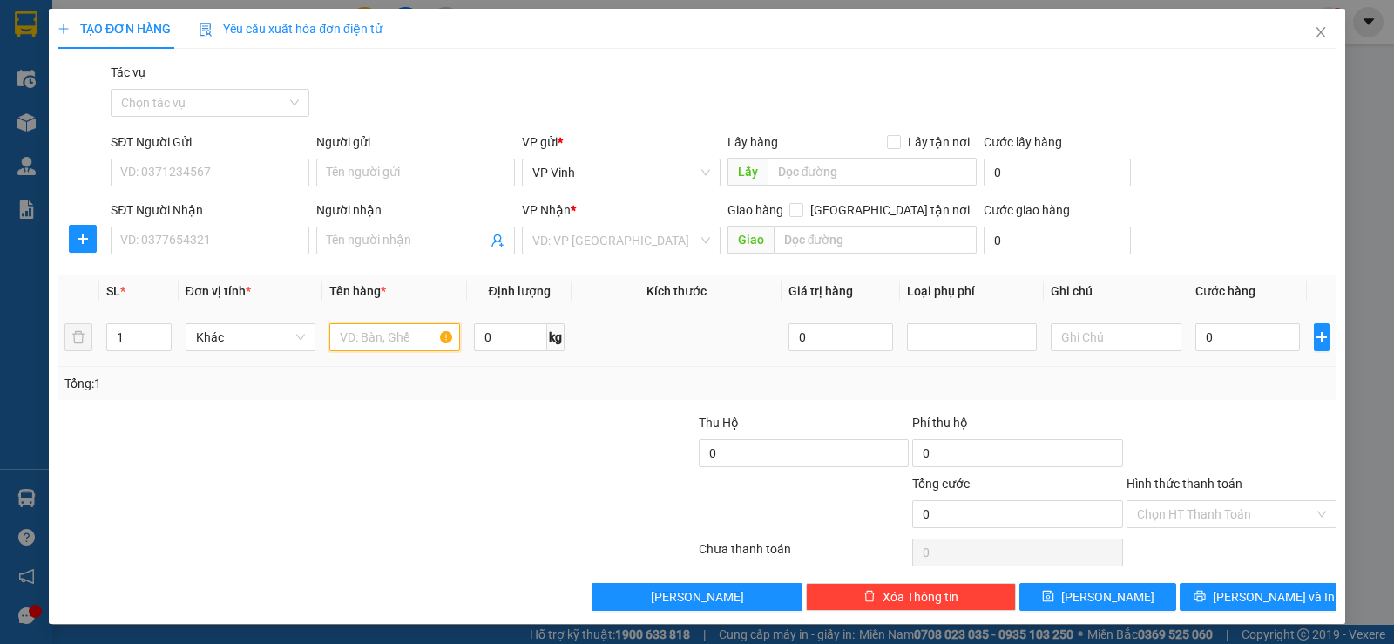
click at [394, 344] on input "text" at bounding box center [394, 337] width 131 height 28
click at [129, 339] on input "1" at bounding box center [138, 337] width 63 height 26
type input "2"
click at [369, 334] on input "text" at bounding box center [394, 337] width 131 height 28
type input "ct"
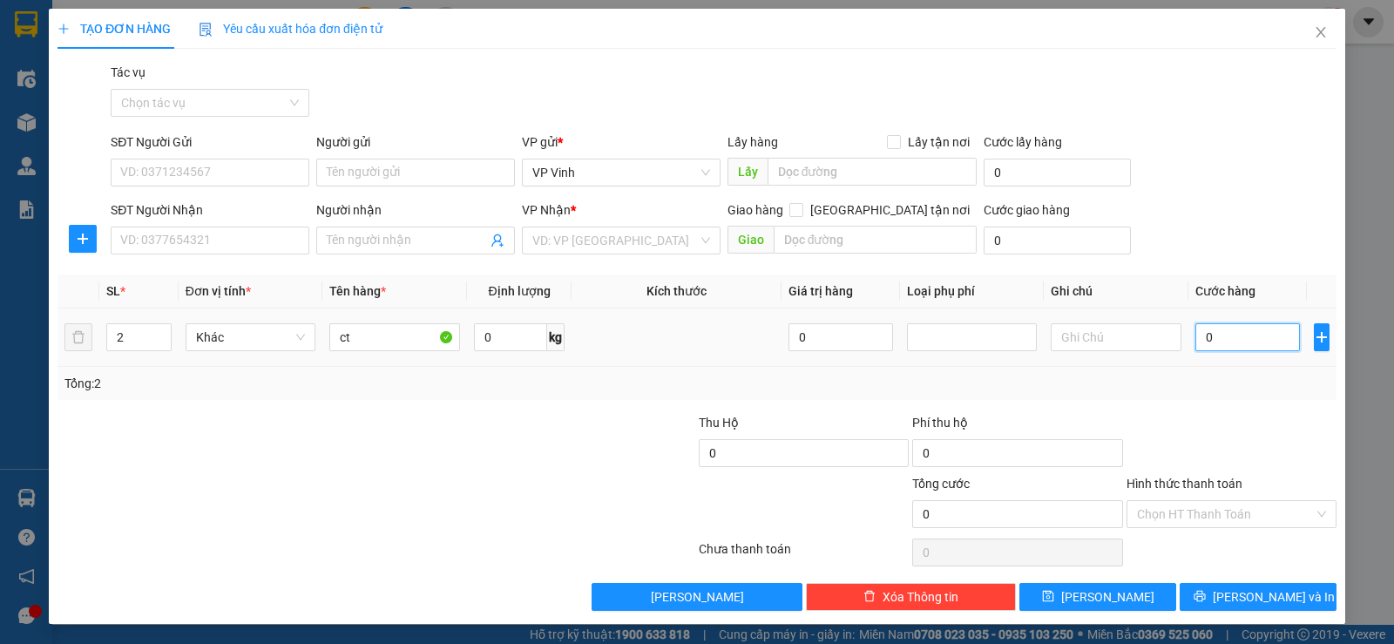
click at [1216, 335] on input "0" at bounding box center [1247, 337] width 105 height 28
type input "1"
type input "10"
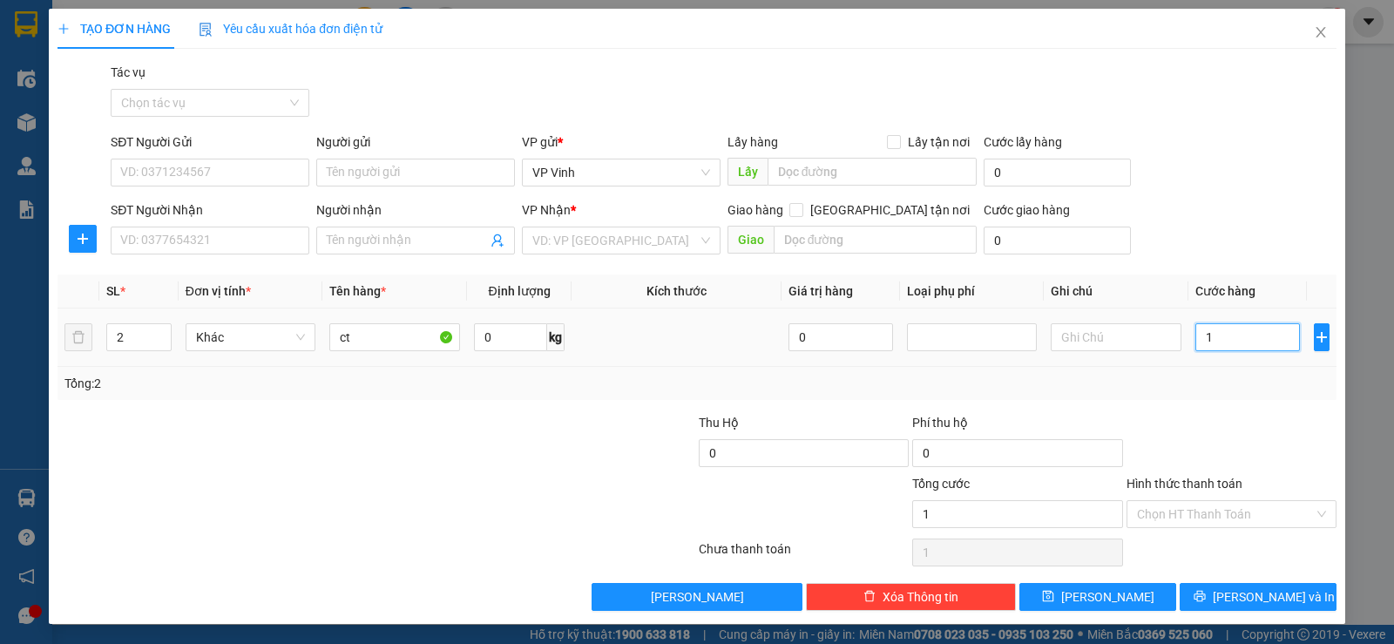
type input "10"
type input "100"
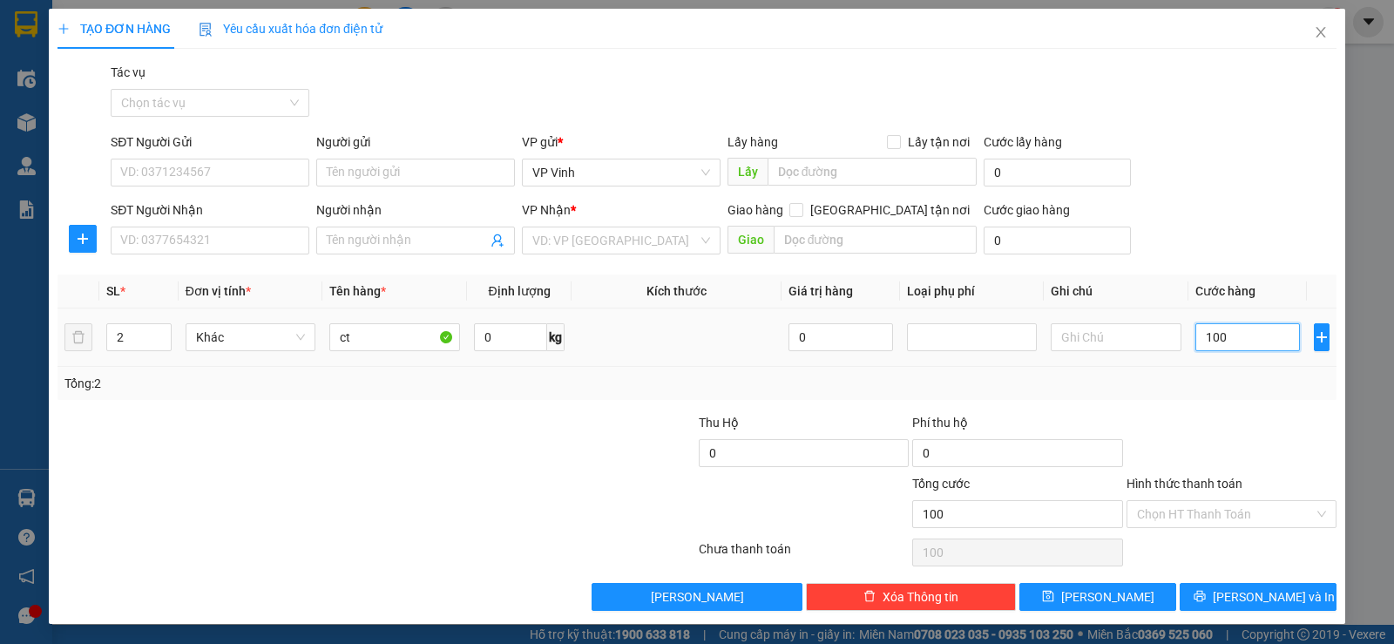
type input "1.000"
type input "10.000"
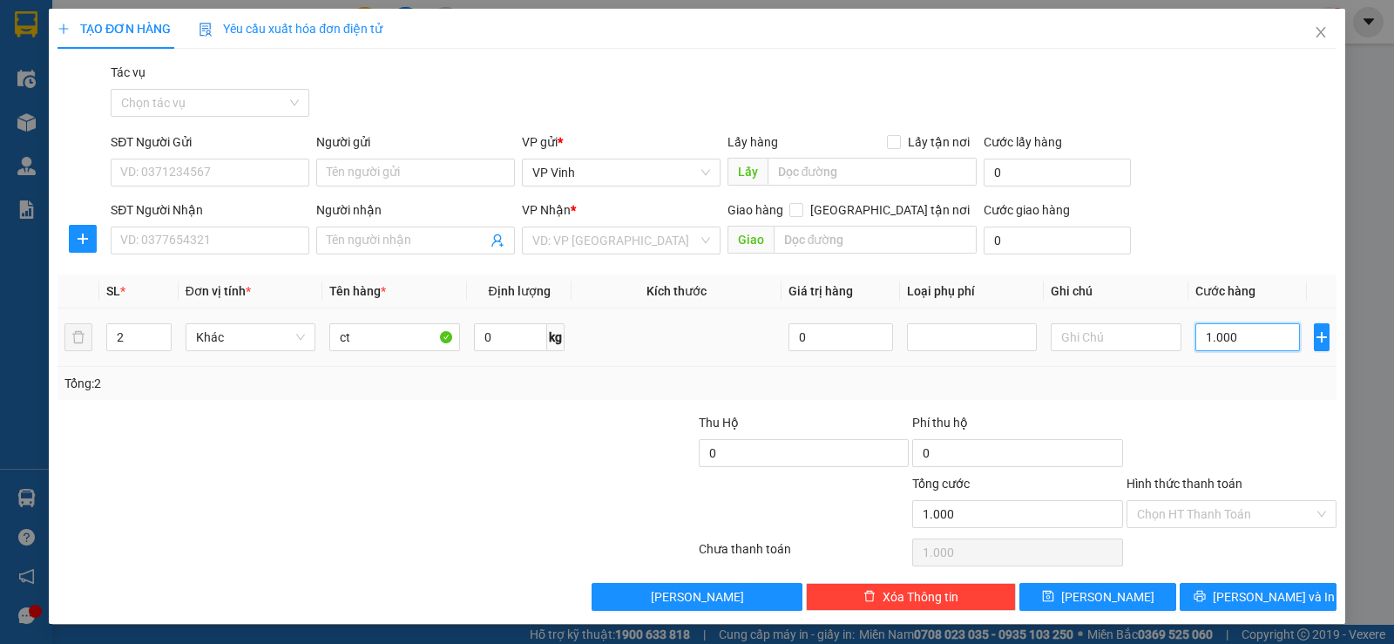
type input "10.000"
type input "100.000"
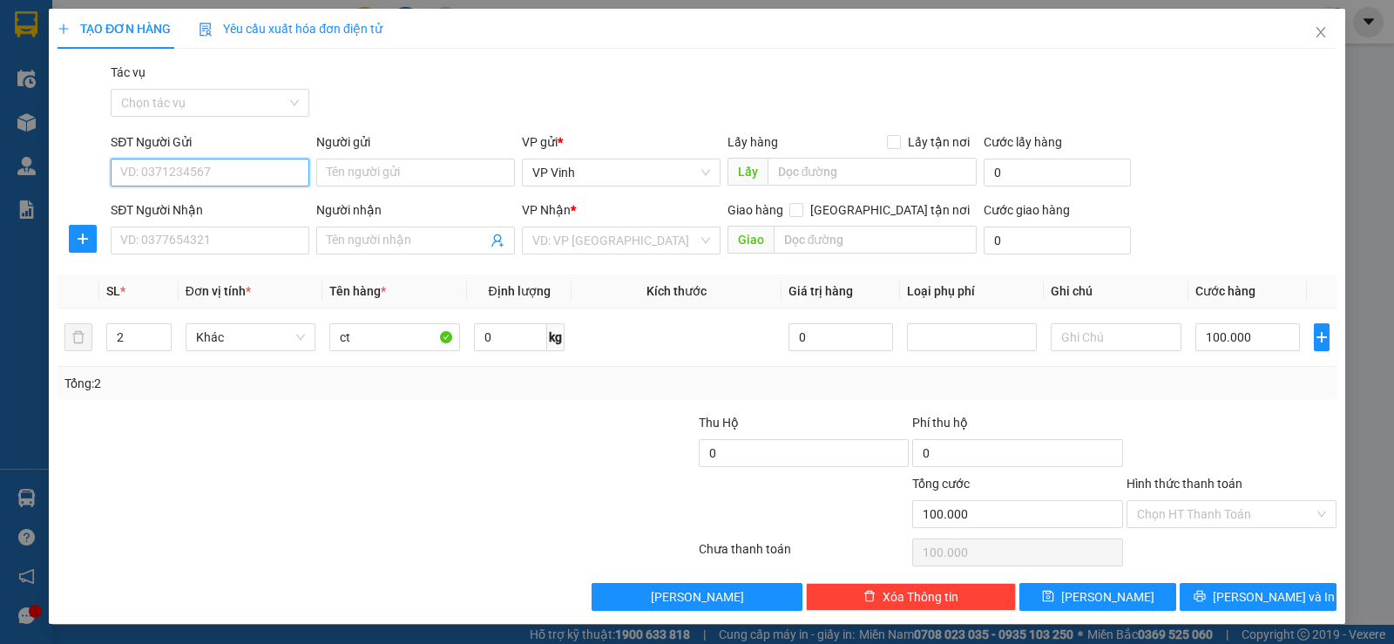
click at [247, 175] on input "SĐT Người Gửi" at bounding box center [210, 173] width 199 height 28
type input "0981695141"
click at [268, 208] on div "0981695141 - Anh Chỉnh Thaco" at bounding box center [208, 207] width 176 height 19
type input "Anh Chỉnh Thaco"
type input "0981695141"
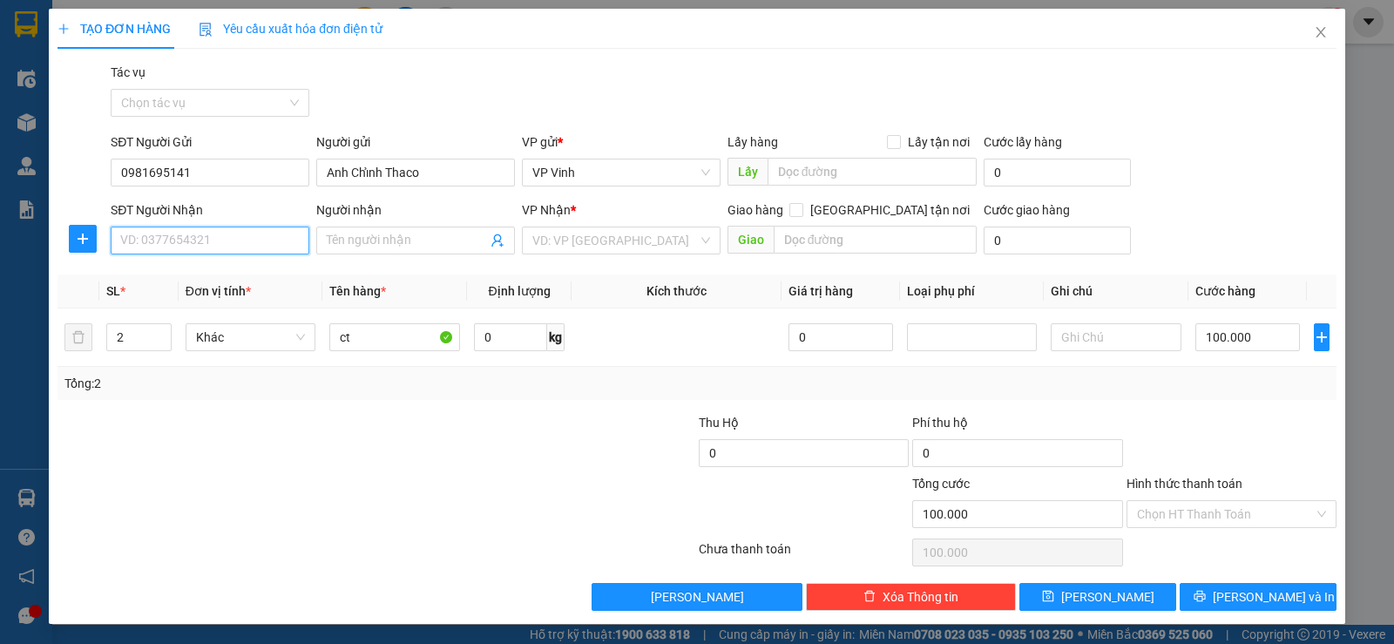
click at [227, 242] on input "SĐT Người Nhận" at bounding box center [210, 241] width 199 height 28
click at [240, 301] on div "0983619455 - A Lĩnh" at bounding box center [208, 303] width 176 height 19
type input "0983619455"
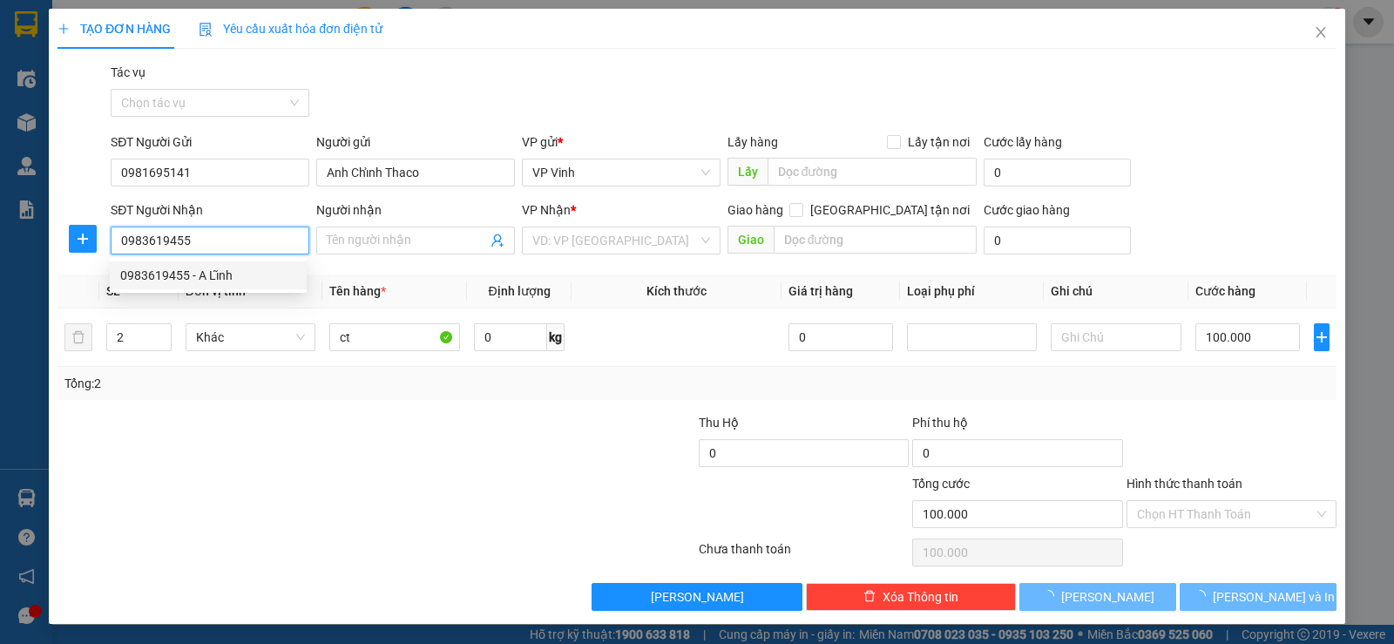
type input "A Lĩnh"
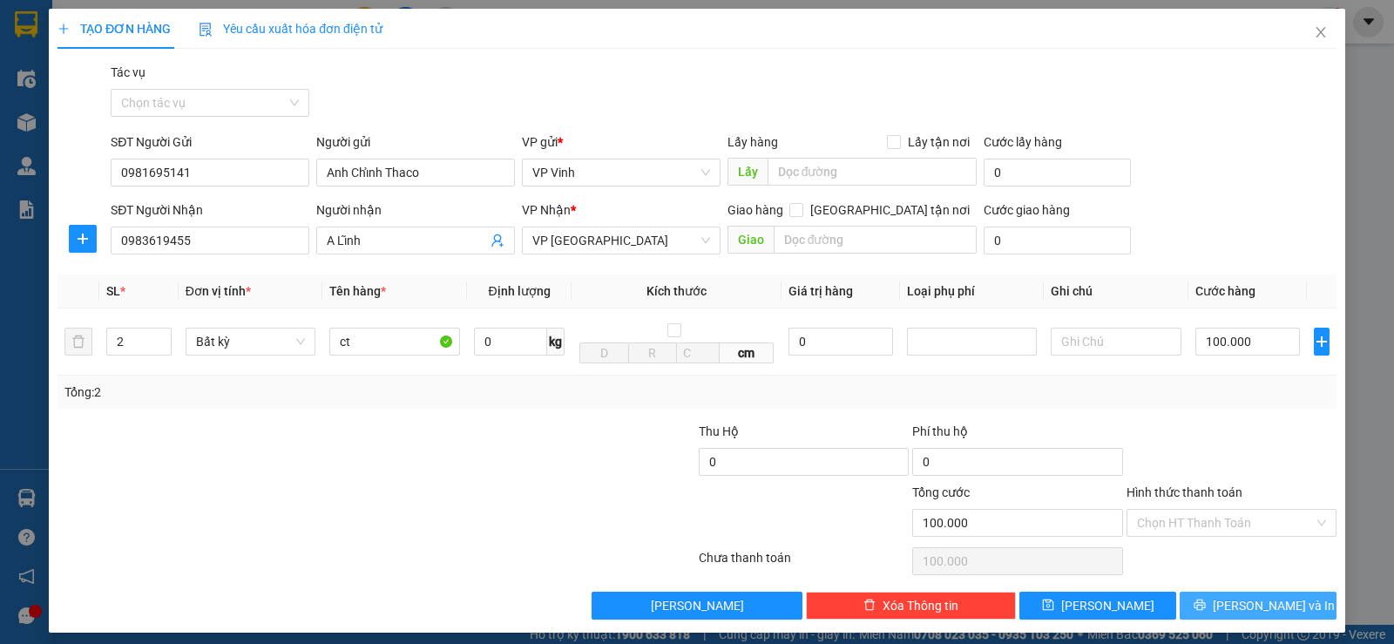
click at [1236, 601] on button "[PERSON_NAME] và In" at bounding box center [1258, 606] width 157 height 28
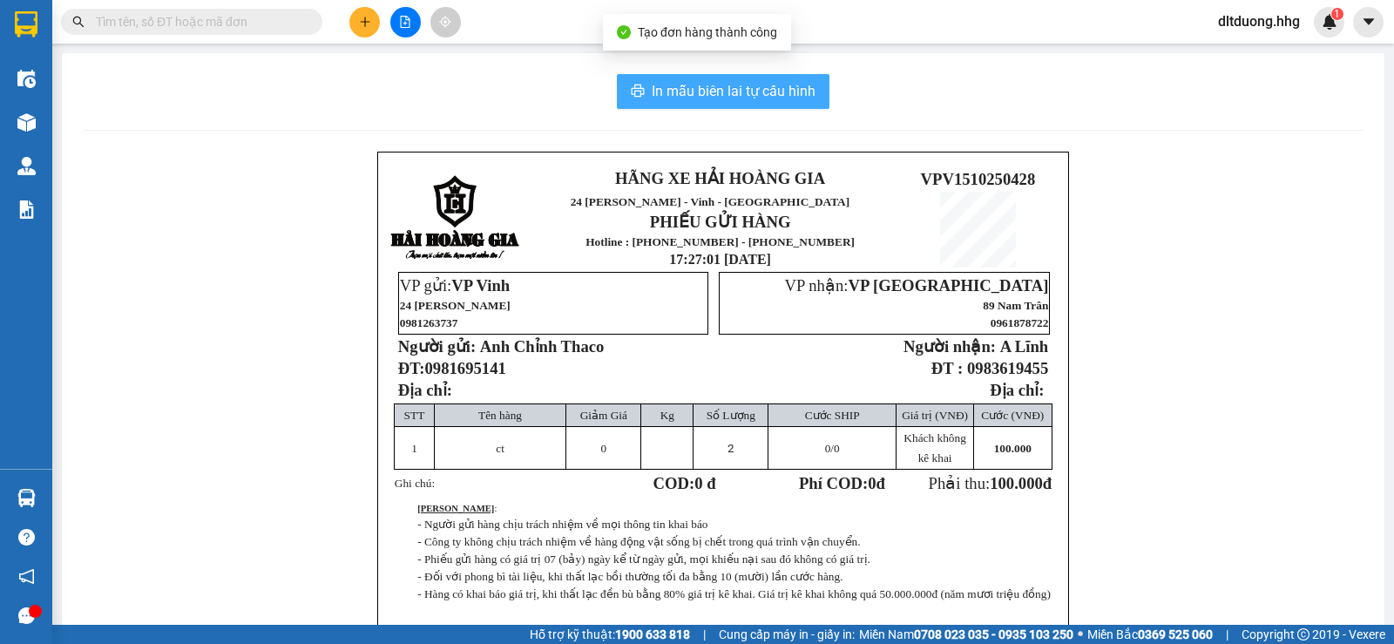
click at [741, 95] on span "In mẫu biên lai tự cấu hình" at bounding box center [734, 91] width 164 height 22
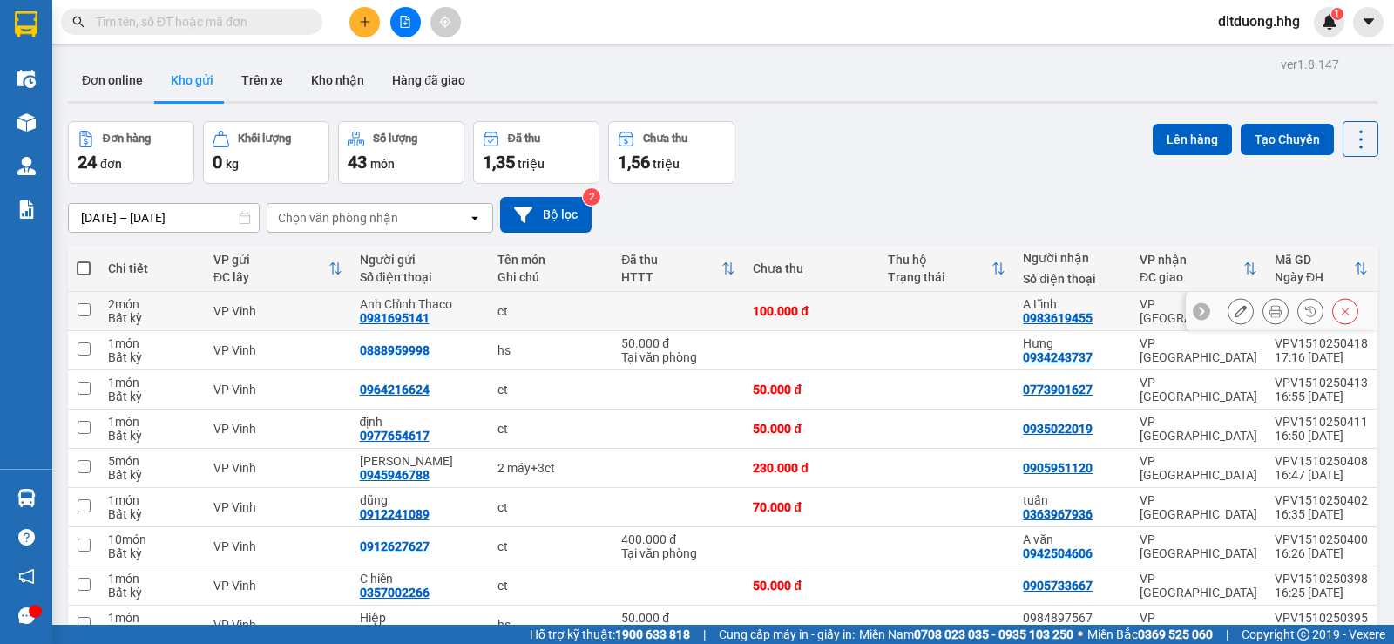
click at [471, 314] on div "Anh Chỉnh Thaco 0981695141" at bounding box center [420, 311] width 120 height 28
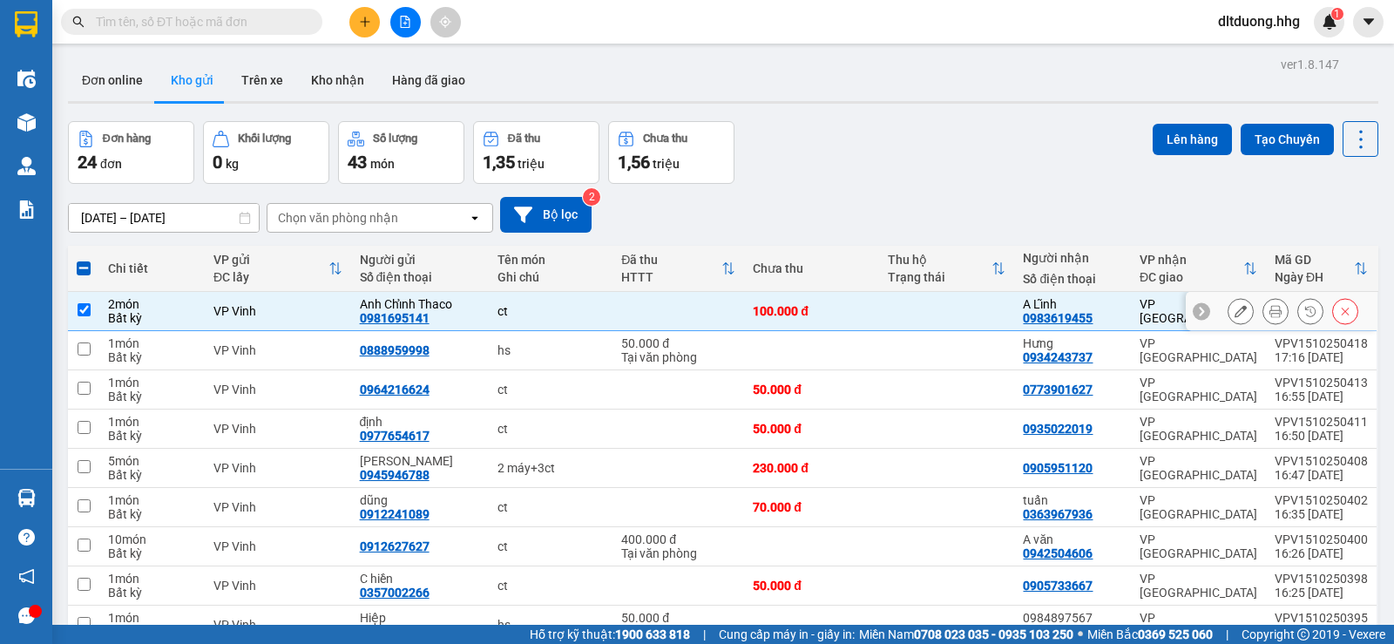
click at [86, 306] on input "checkbox" at bounding box center [84, 309] width 13 height 13
checkbox input "false"
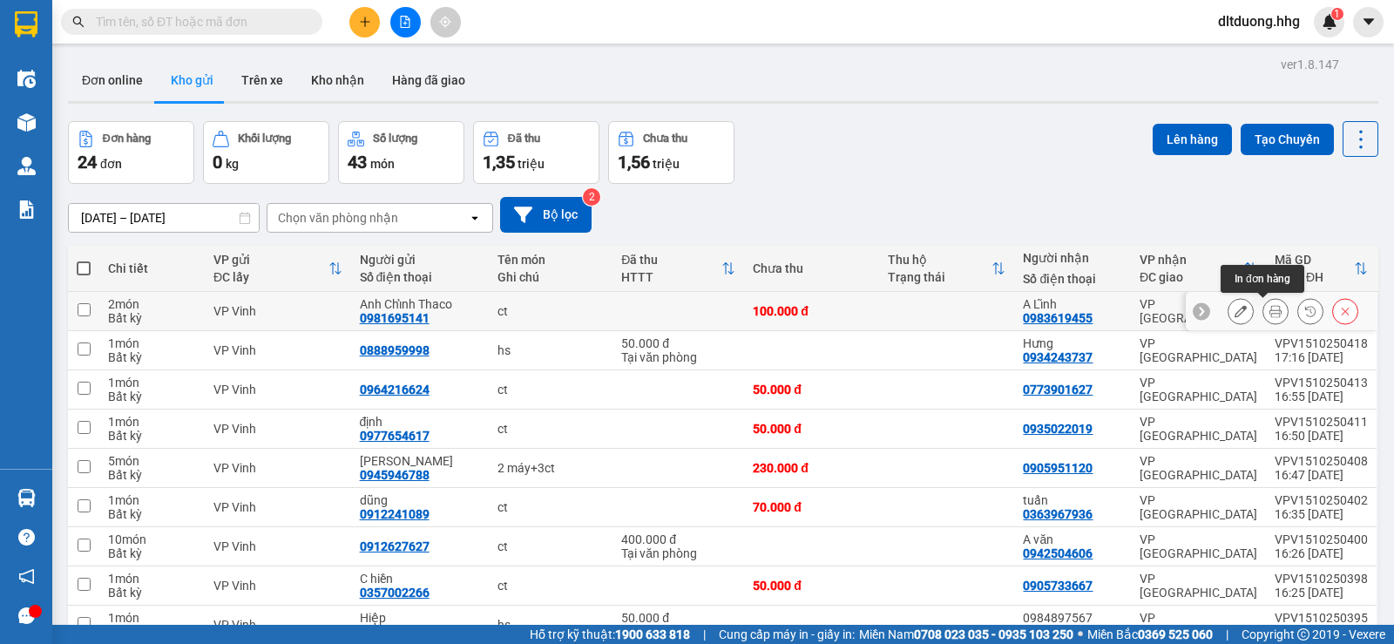
click at [1269, 308] on button at bounding box center [1275, 311] width 24 height 30
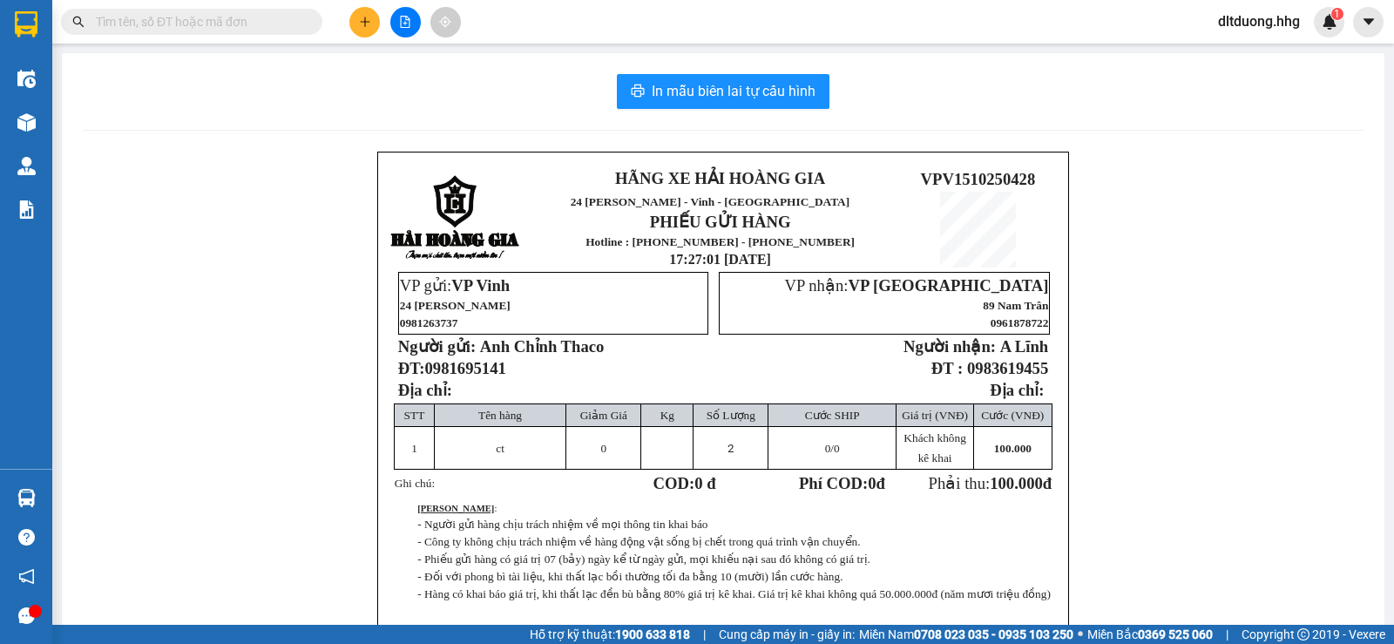
click at [628, 72] on div "In mẫu biên lai tự cấu hình HÃNG XE HẢI HOÀNG GIA 24 [PERSON_NAME] - Nghệ An PH…" at bounding box center [723, 406] width 1323 height 707
click at [675, 104] on button "In mẫu biên lai tự cấu hình" at bounding box center [723, 91] width 213 height 35
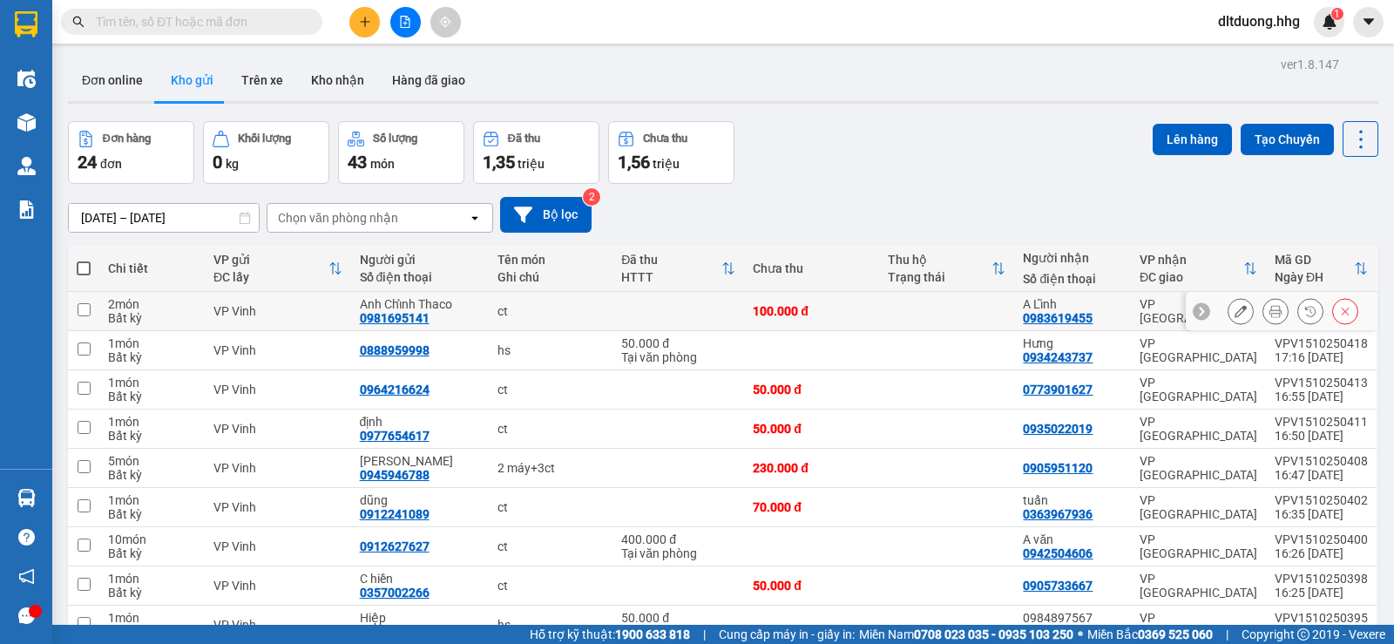
click at [998, 317] on td at bounding box center [946, 311] width 135 height 39
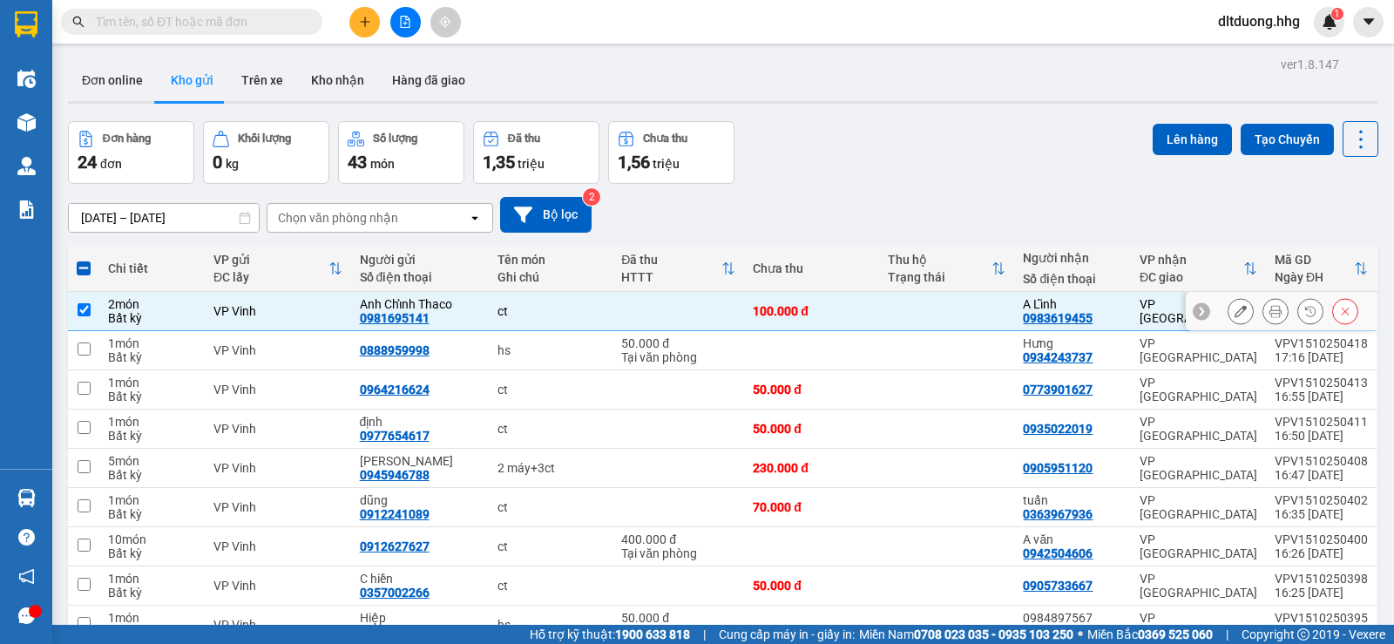
click at [998, 317] on td at bounding box center [946, 311] width 135 height 39
click at [416, 315] on div "0981695141" at bounding box center [395, 318] width 70 height 14
click at [83, 301] on td at bounding box center [83, 311] width 31 height 39
checkbox input "false"
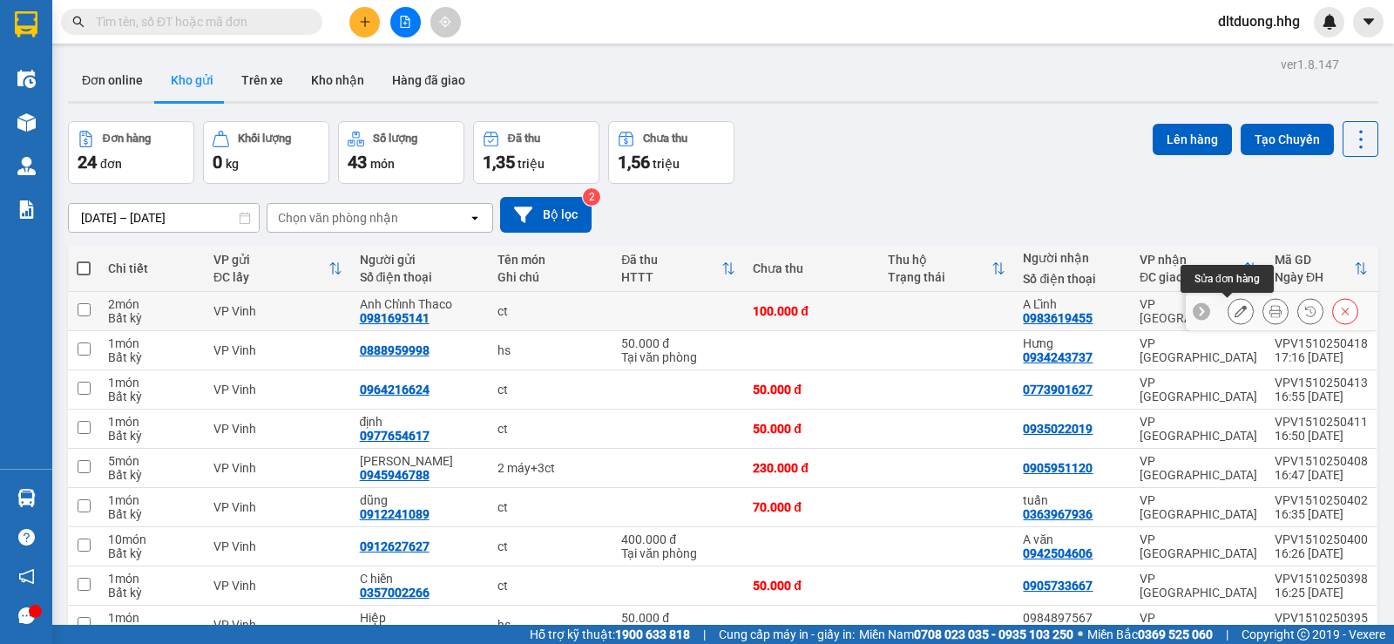
click at [1235, 310] on icon at bounding box center [1241, 311] width 12 height 12
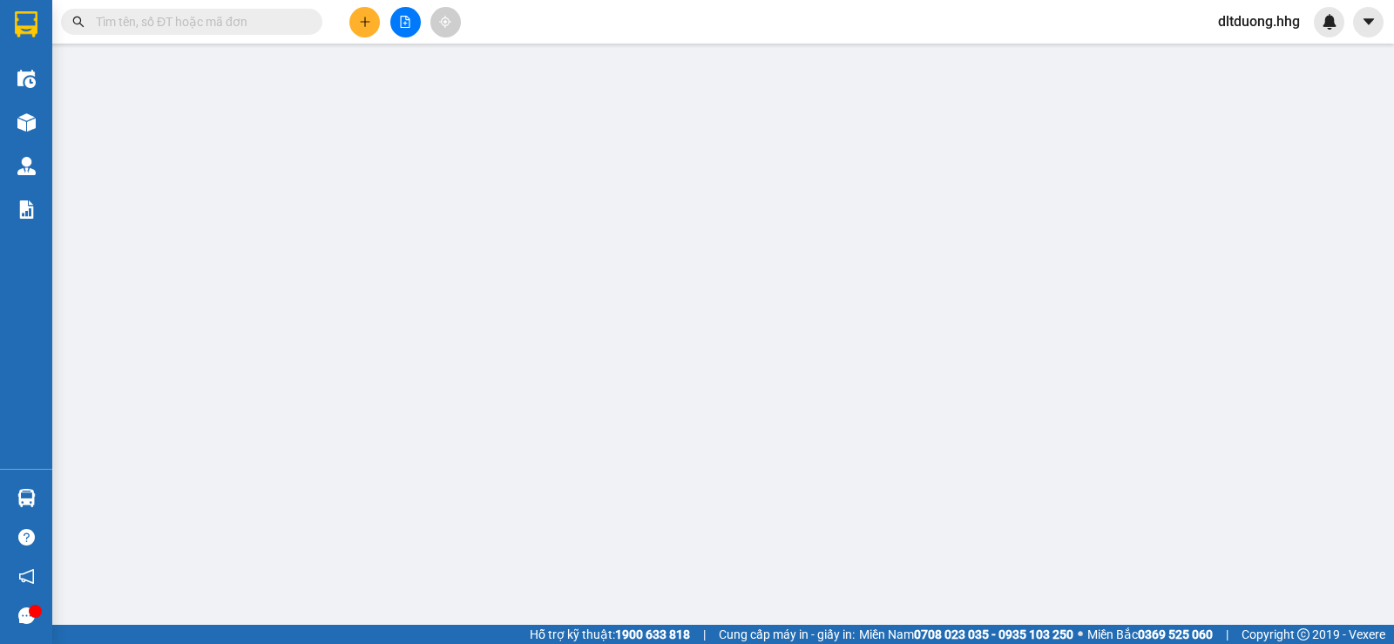
type input "0981695141"
type input "Anh Chỉnh Thaco"
type input "0983619455"
type input "A Lĩnh"
type input "0"
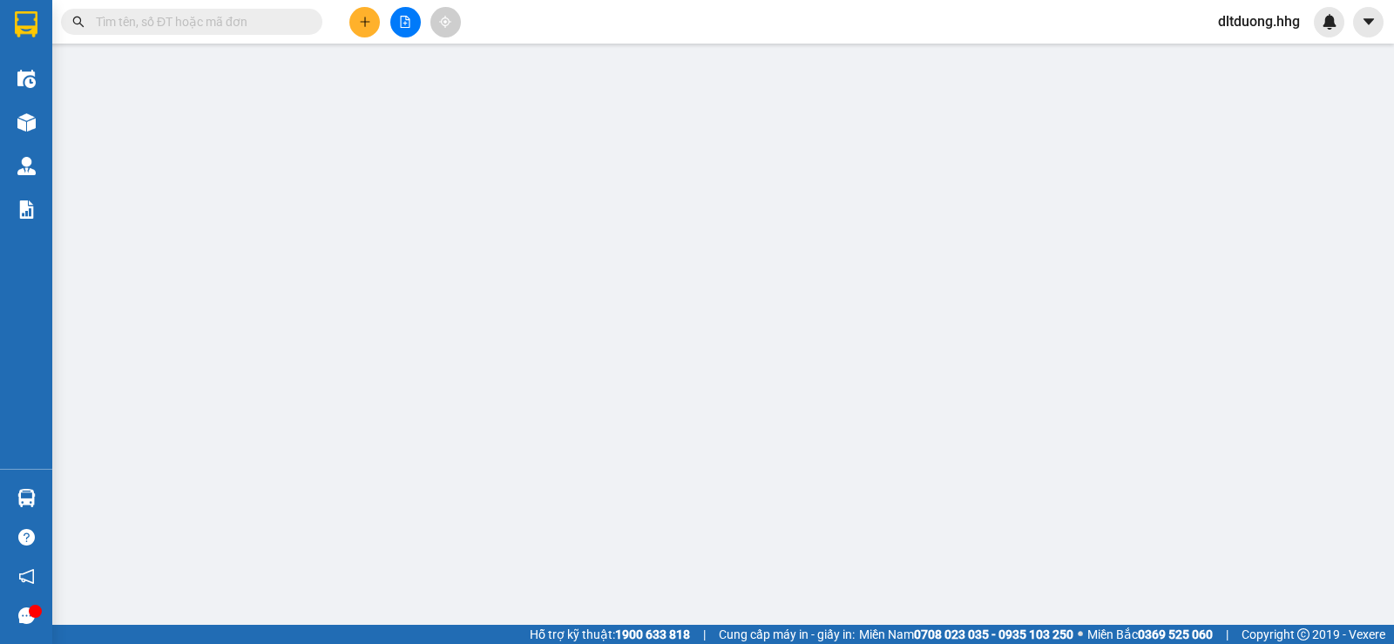
type input "100.000"
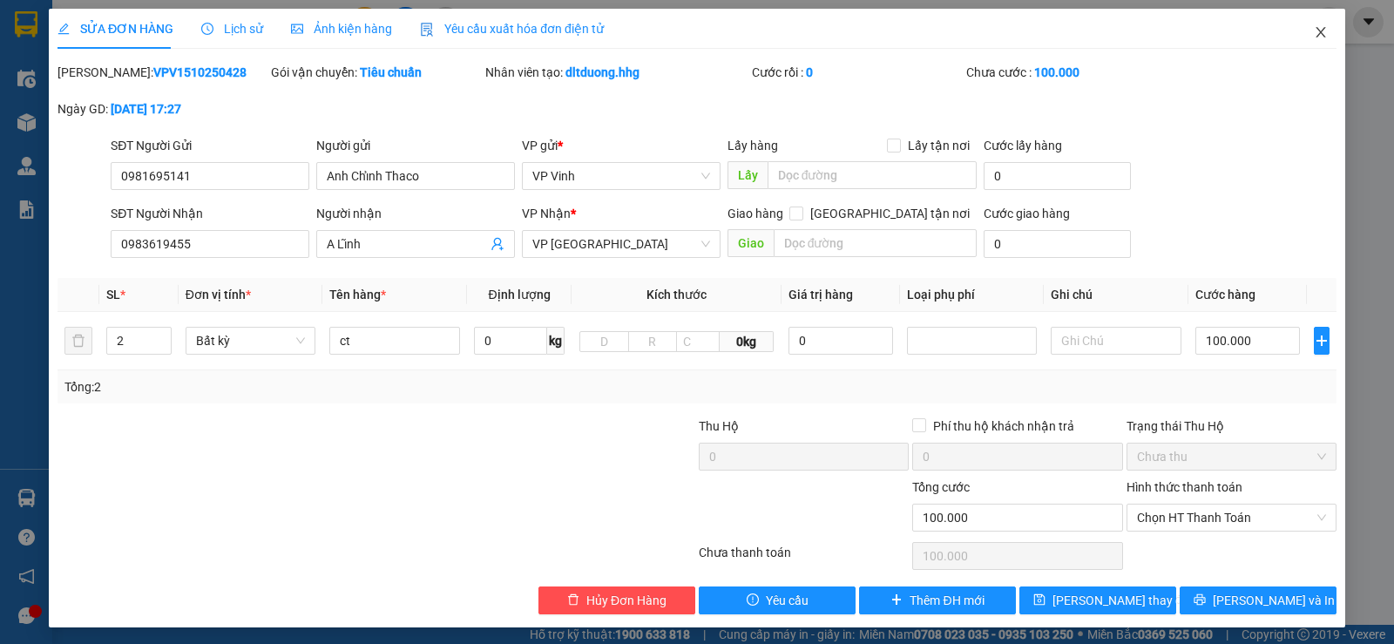
click at [1314, 32] on icon "close" at bounding box center [1321, 32] width 14 height 14
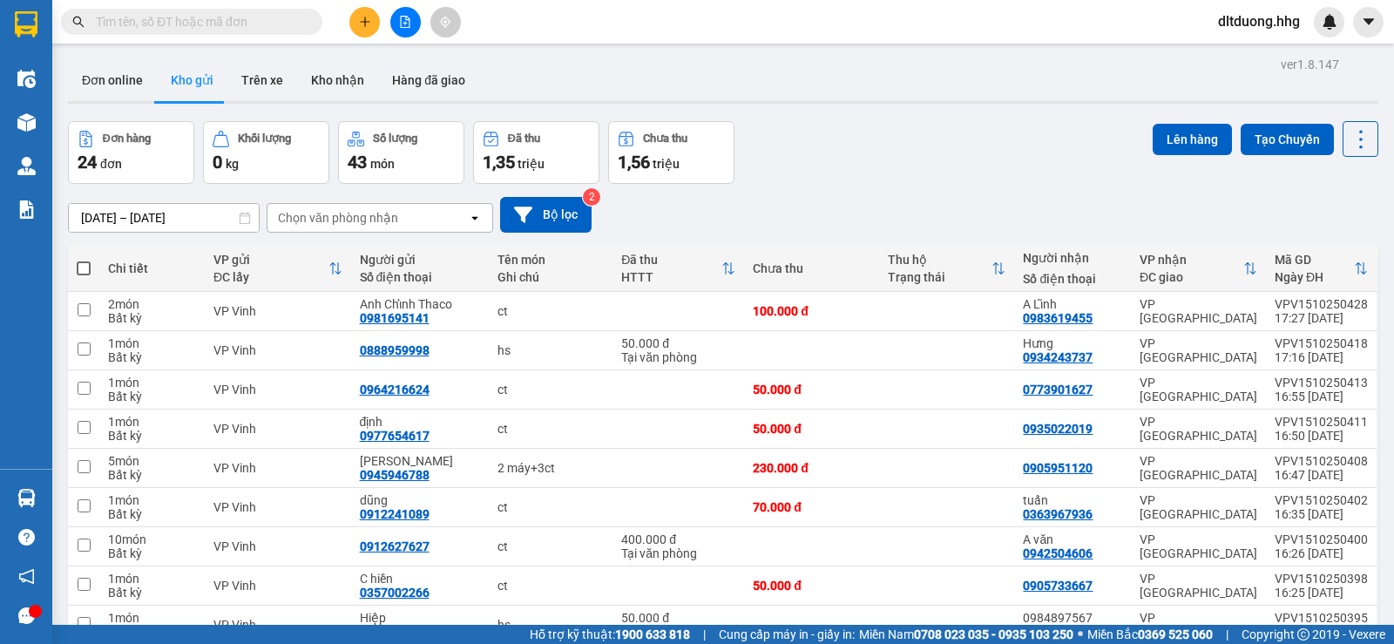
click at [811, 173] on div "Đơn hàng 24 đơn Khối lượng 0 kg Số lượng 43 món Đã thu 1,35 triệu Chưa thu 1,56…" at bounding box center [723, 152] width 1310 height 63
click at [359, 21] on icon "plus" at bounding box center [365, 22] width 12 height 12
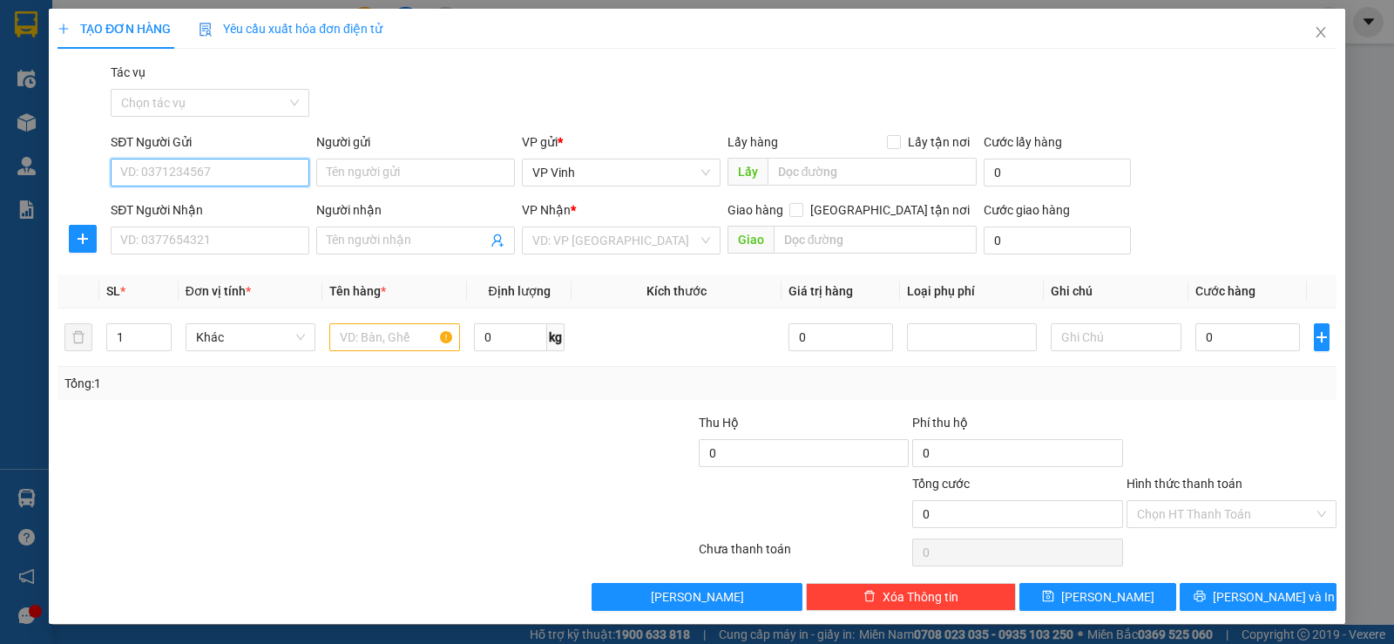
click at [206, 176] on input "SĐT Người Gửi" at bounding box center [210, 173] width 199 height 28
click at [170, 184] on input "SĐT Người Gửi" at bounding box center [210, 173] width 199 height 28
click at [191, 184] on input "SĐT Người Gửi" at bounding box center [210, 173] width 199 height 28
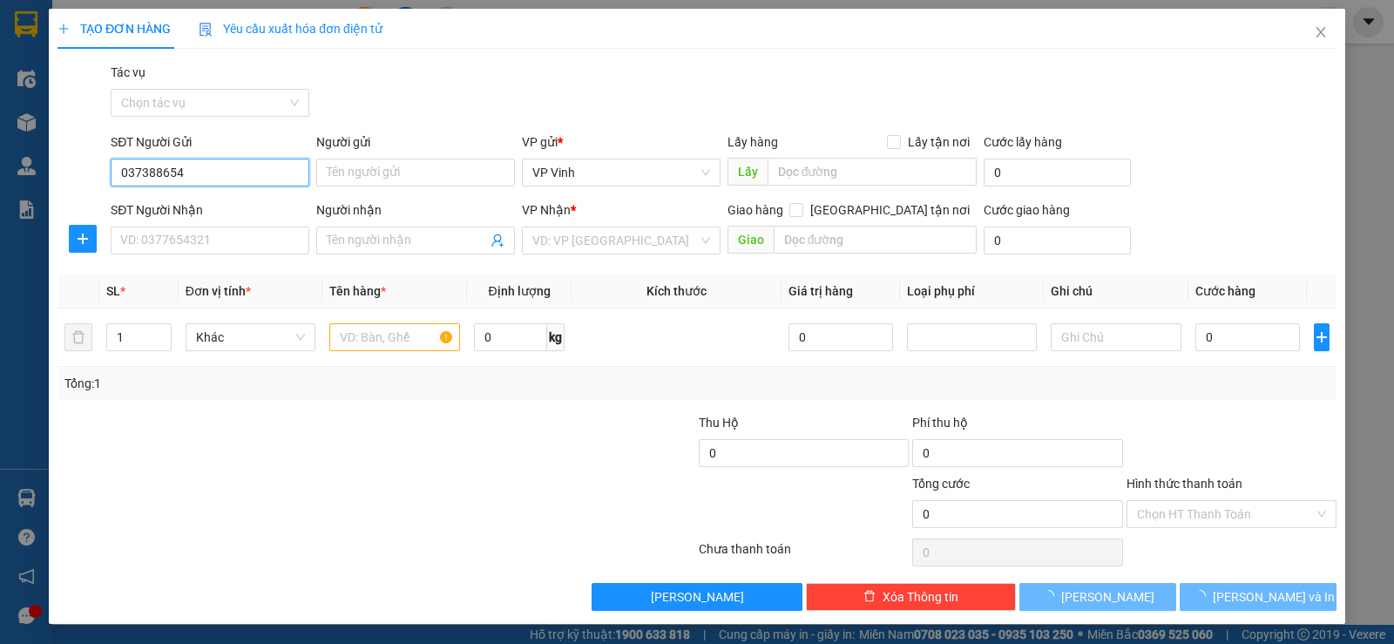
type input "0373886544"
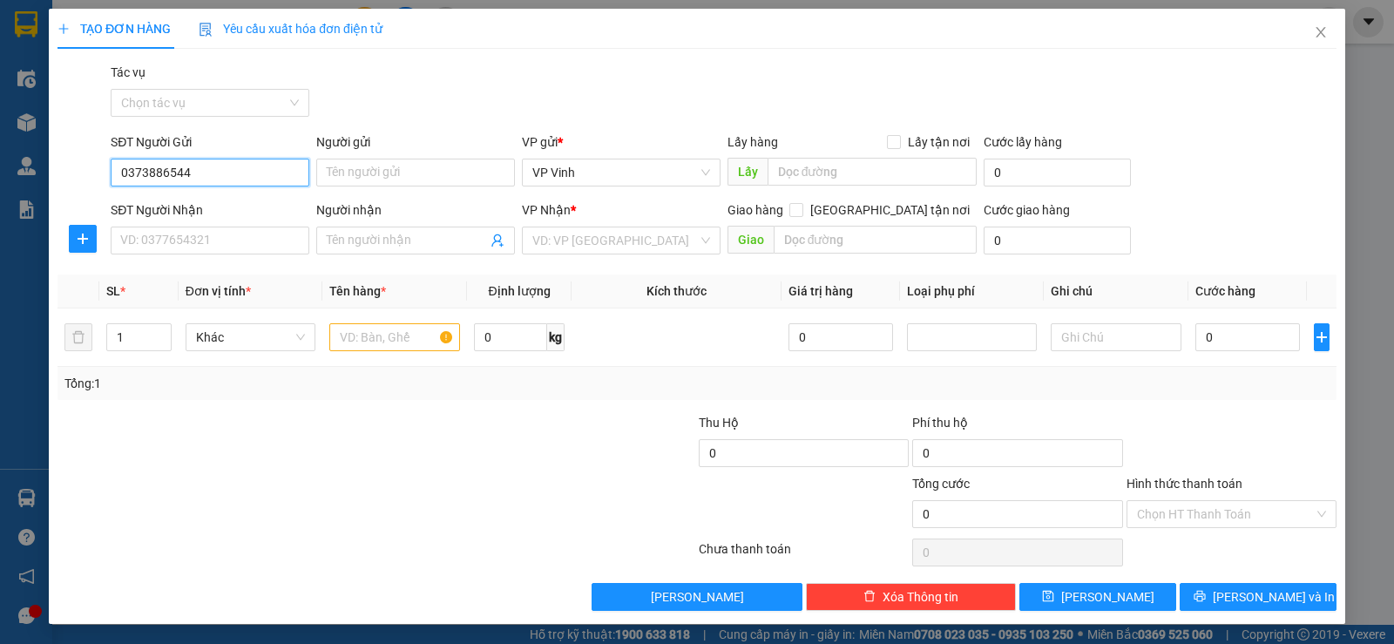
drag, startPoint x: 188, startPoint y: 165, endPoint x: 111, endPoint y: 176, distance: 78.4
click at [111, 176] on input "0373886544" at bounding box center [210, 173] width 199 height 28
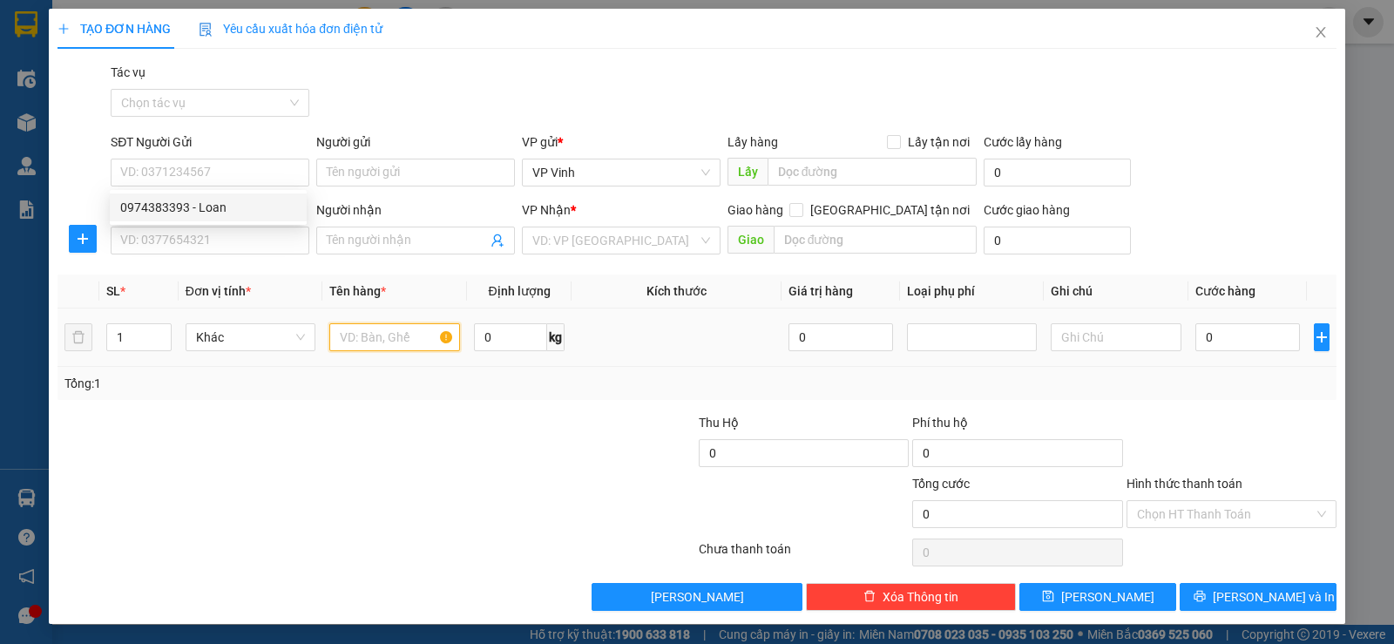
click at [349, 340] on input "text" at bounding box center [394, 337] width 131 height 28
click at [130, 341] on input "1" at bounding box center [138, 337] width 63 height 26
type input "2"
click at [371, 346] on input "text" at bounding box center [394, 337] width 131 height 28
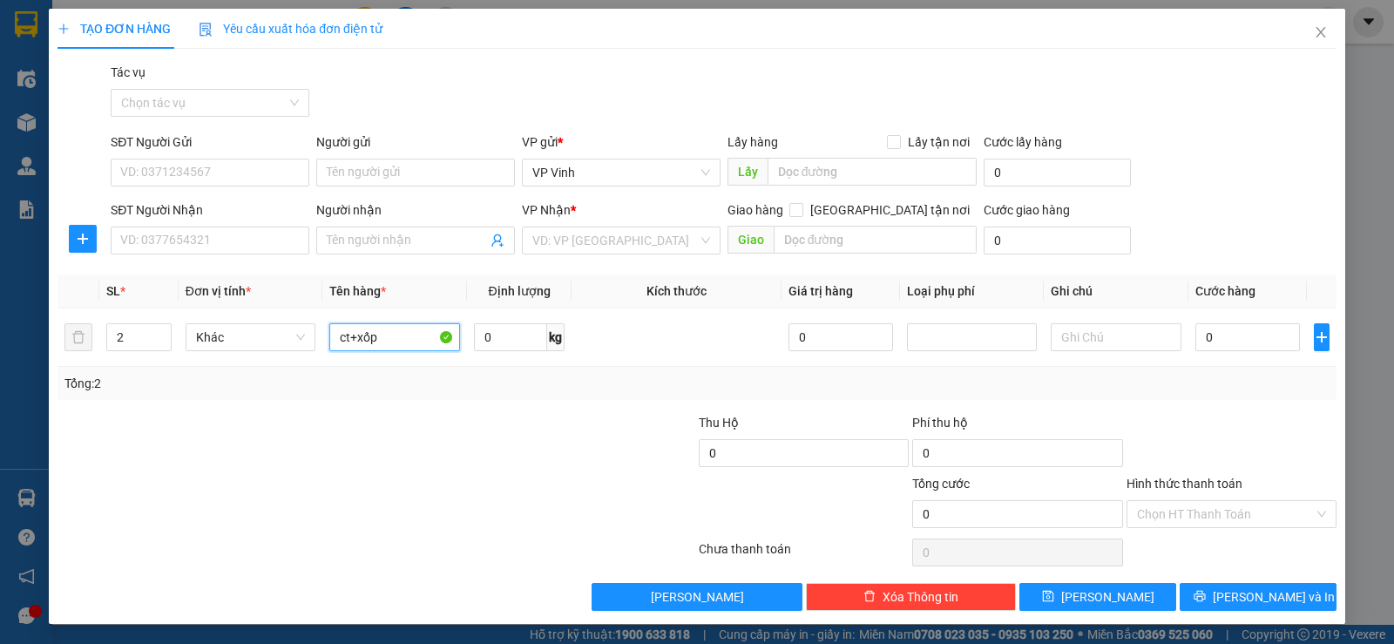
type input "ct+xốp"
drag, startPoint x: 383, startPoint y: 343, endPoint x: 315, endPoint y: 354, distance: 68.8
click at [315, 354] on tr "2 Khác ct+xốp 0 kg 0 0" at bounding box center [697, 337] width 1279 height 58
click at [130, 338] on input "2" at bounding box center [138, 337] width 63 height 26
click at [215, 165] on input "SĐT Người Gửi" at bounding box center [210, 173] width 199 height 28
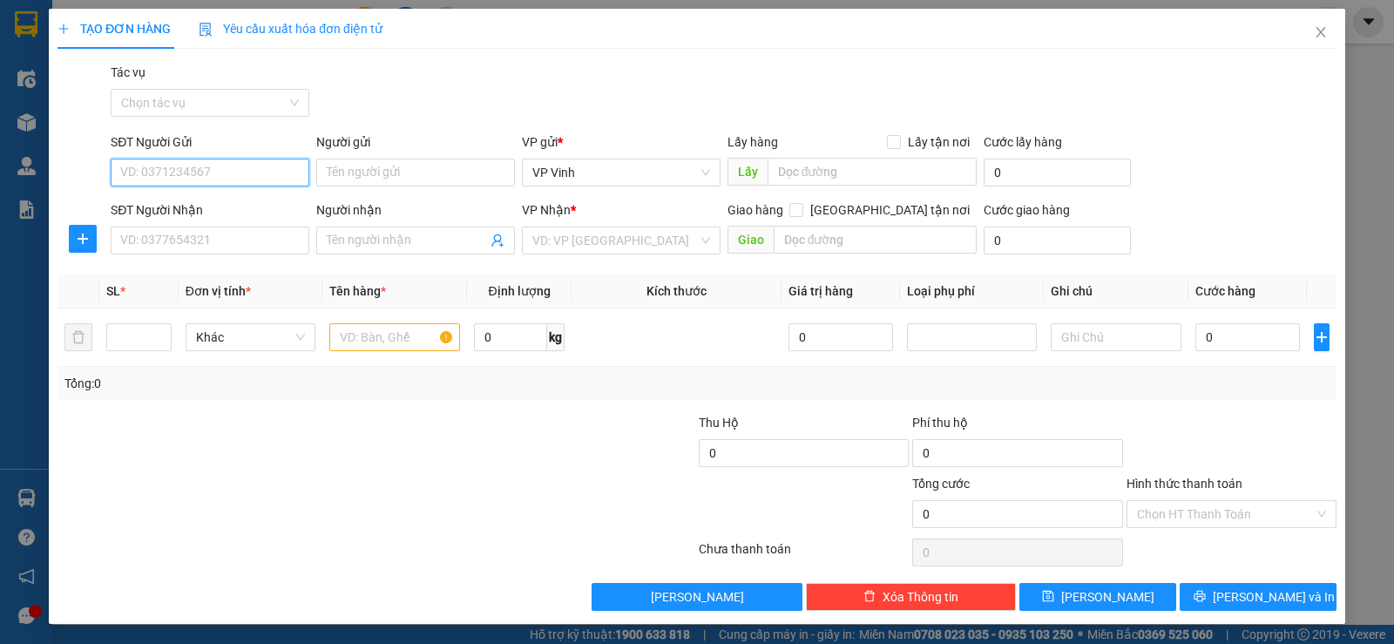
click at [205, 179] on input "SĐT Người Gửi" at bounding box center [210, 173] width 199 height 28
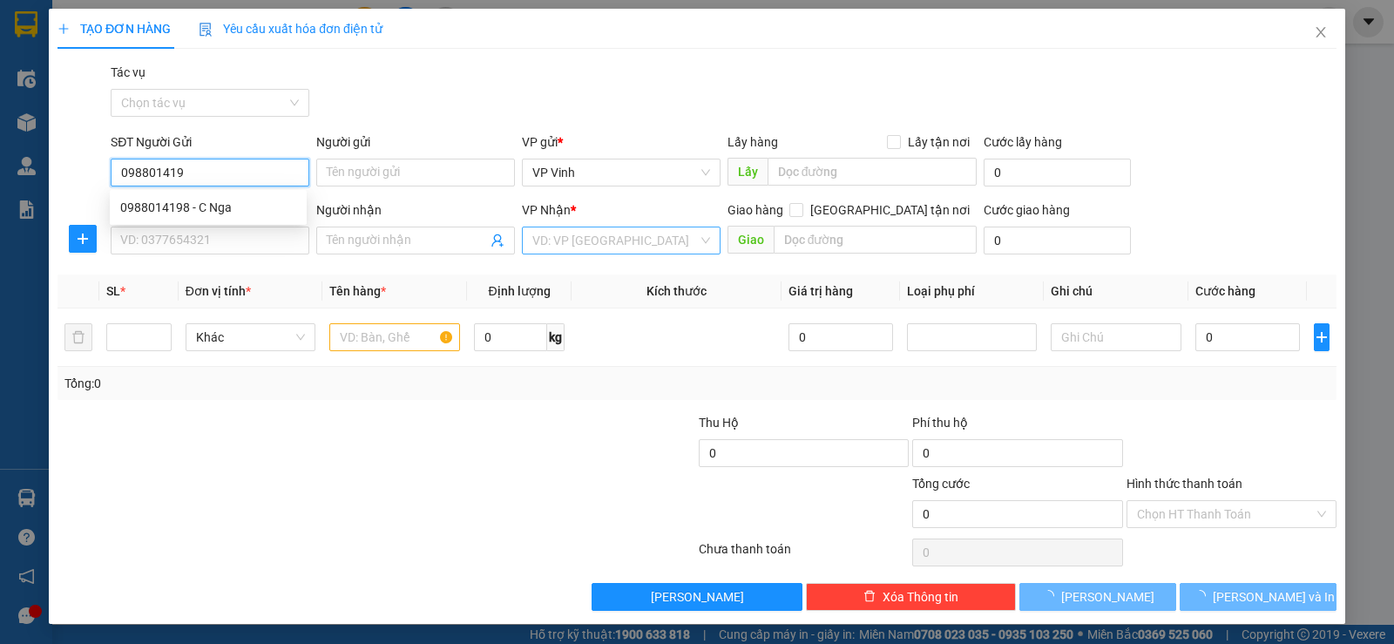
type input "0988014198"
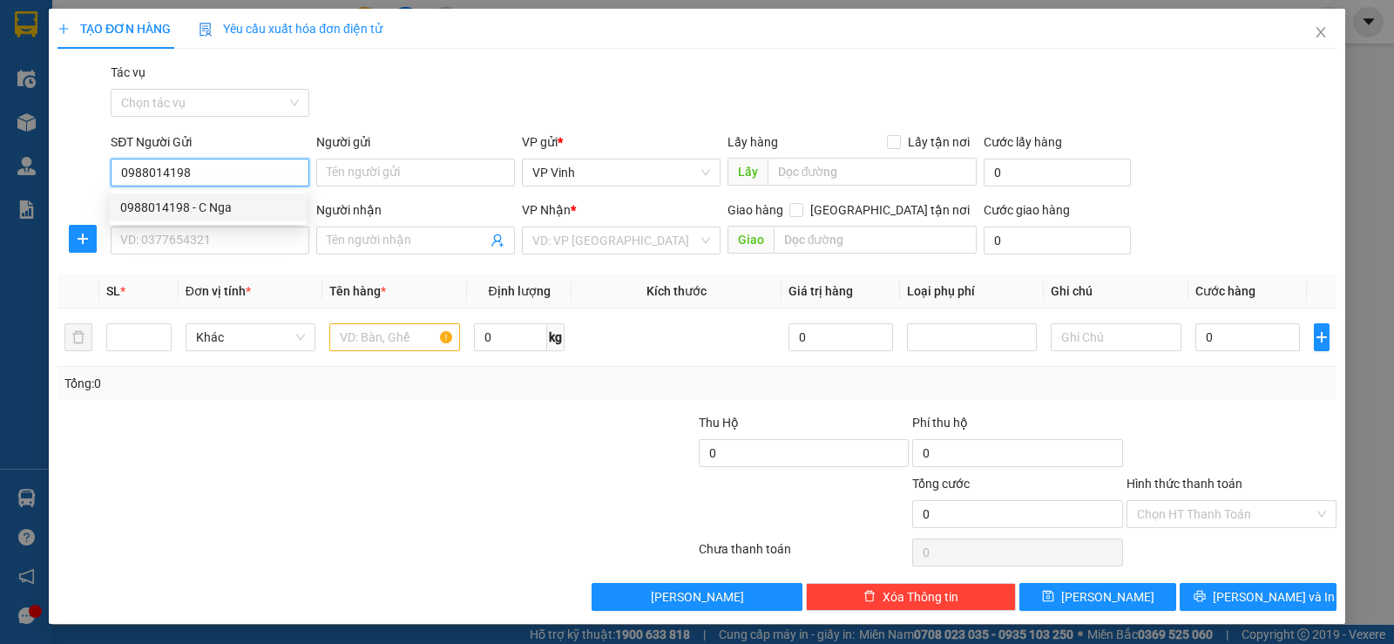
click at [210, 206] on div "0988014198 - C Nga" at bounding box center [208, 207] width 176 height 19
type input "C Nga"
type input "0988014198"
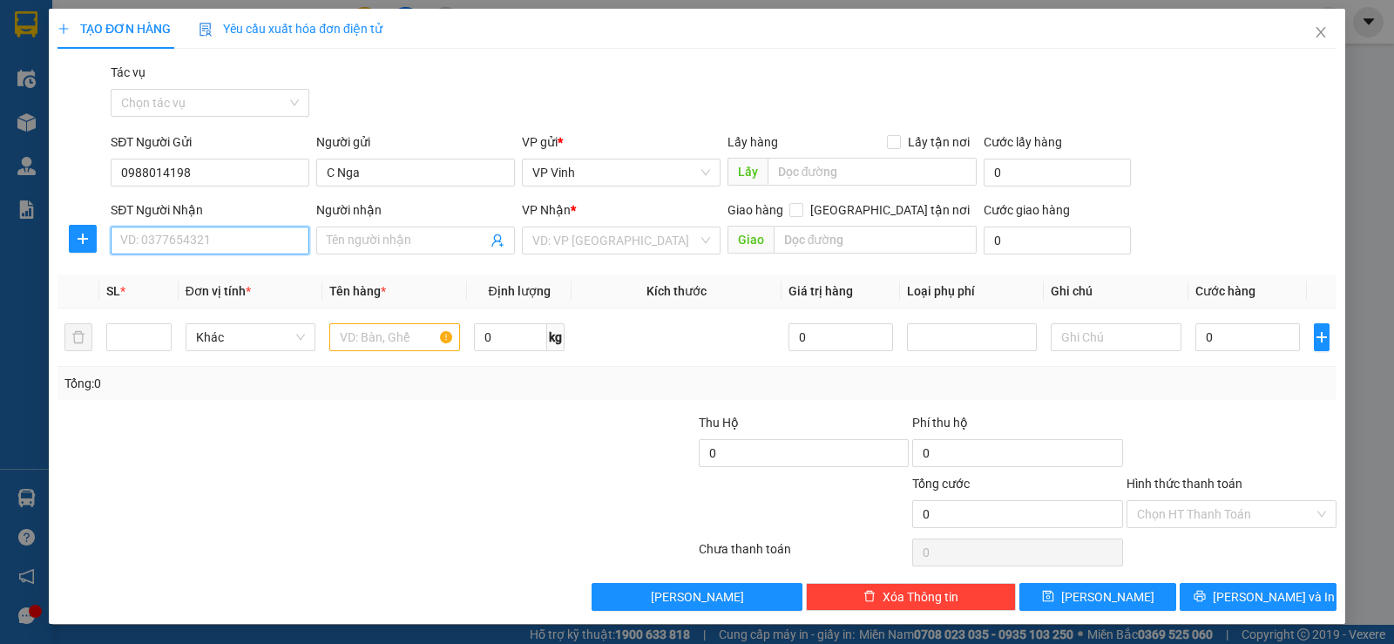
click at [198, 237] on input "SĐT Người Nhận" at bounding box center [210, 241] width 199 height 28
click at [245, 274] on div "0704000003 - A Hoàng" at bounding box center [208, 275] width 176 height 19
type input "0704000003"
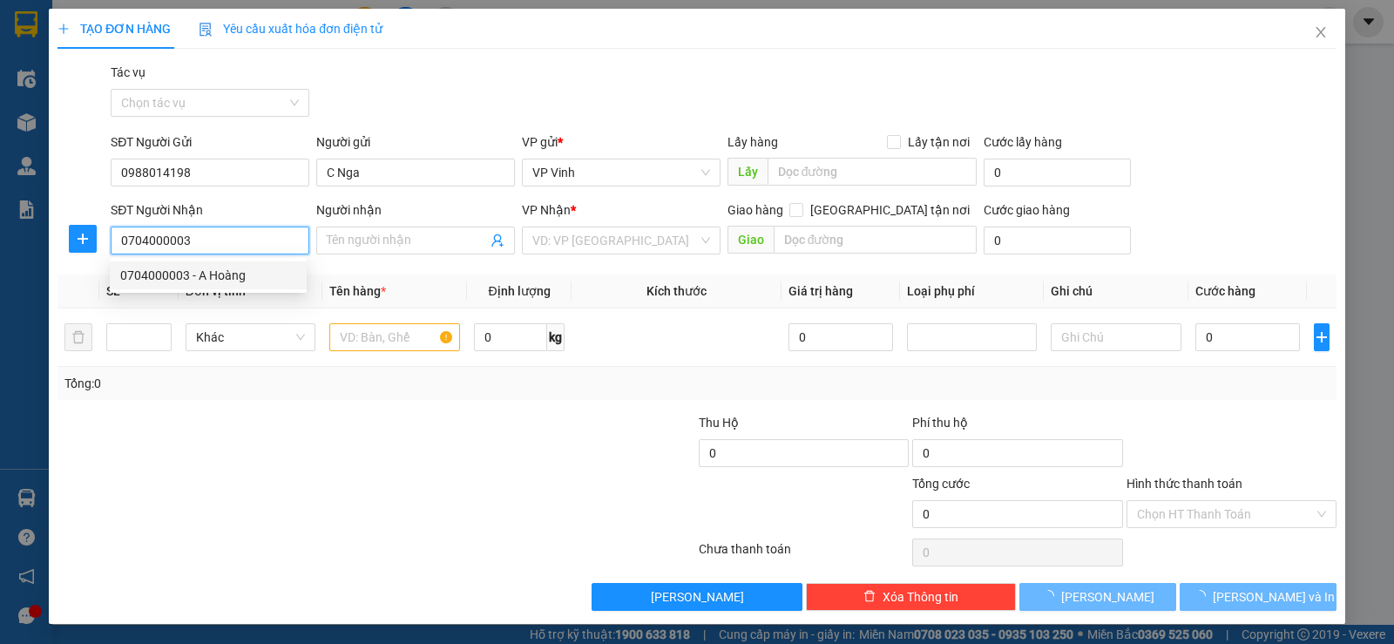
type input "A Hoàng"
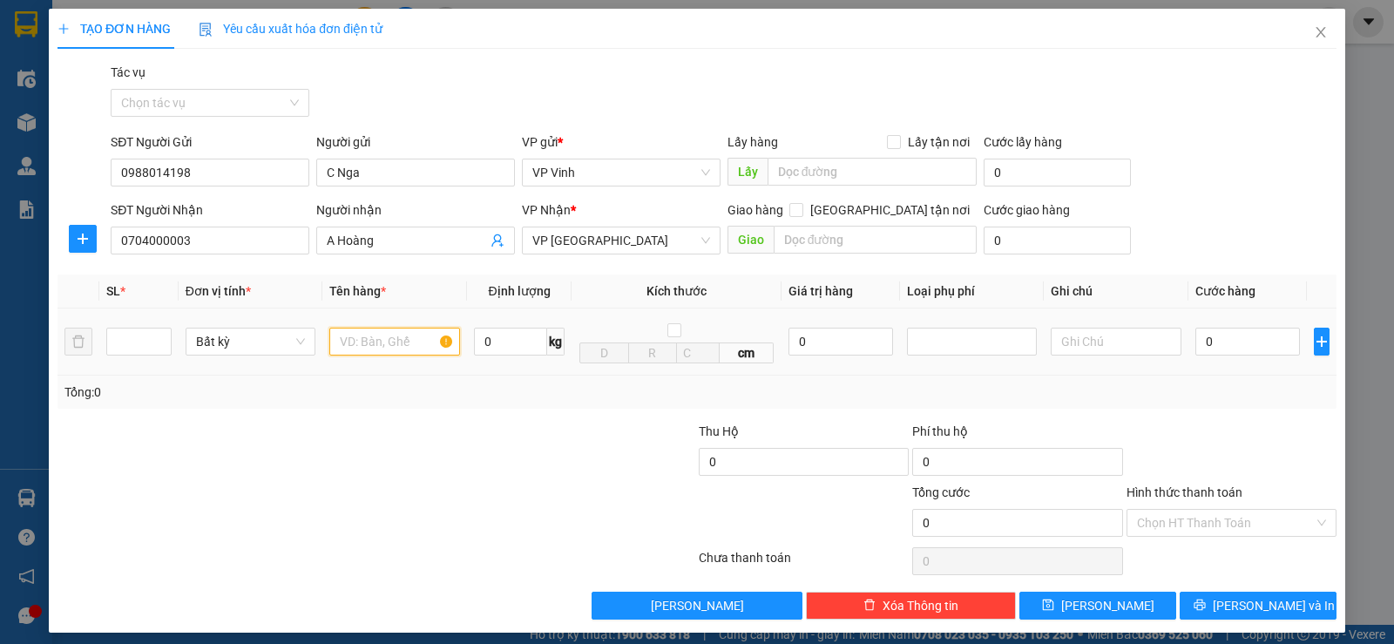
click at [406, 343] on input "text" at bounding box center [394, 342] width 131 height 28
click at [124, 341] on input "number" at bounding box center [138, 341] width 63 height 26
type input "1"
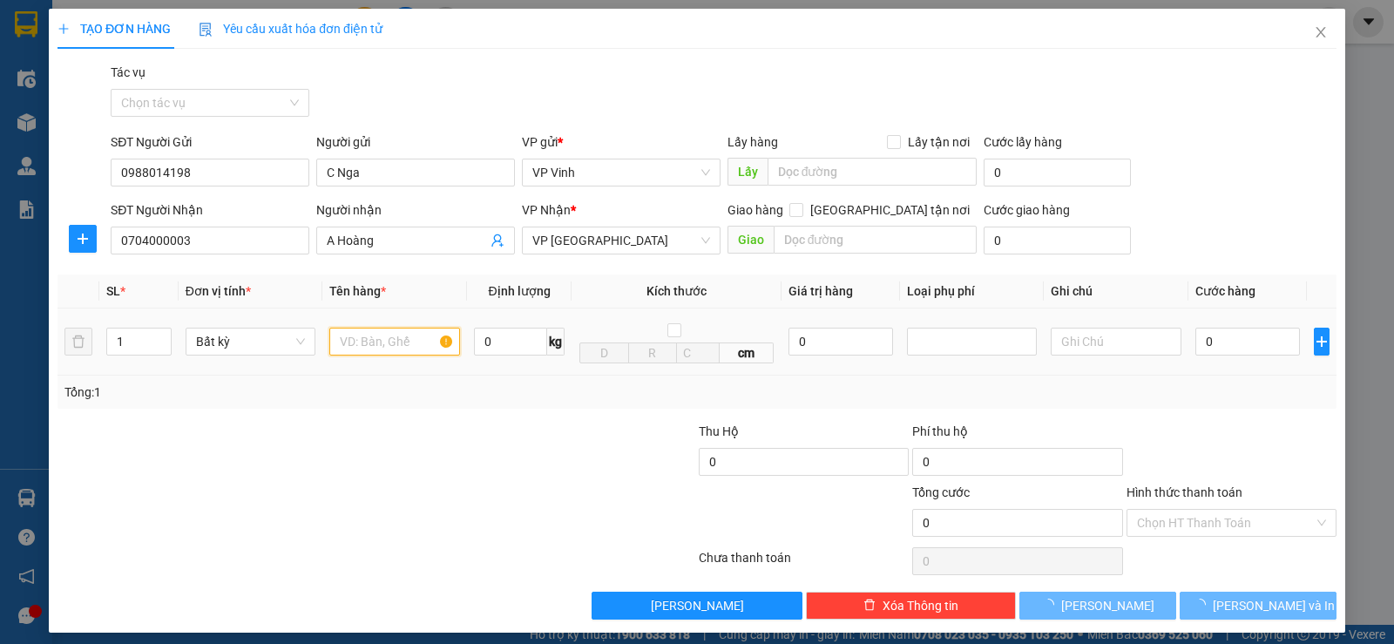
click at [382, 342] on input "text" at bounding box center [394, 342] width 131 height 28
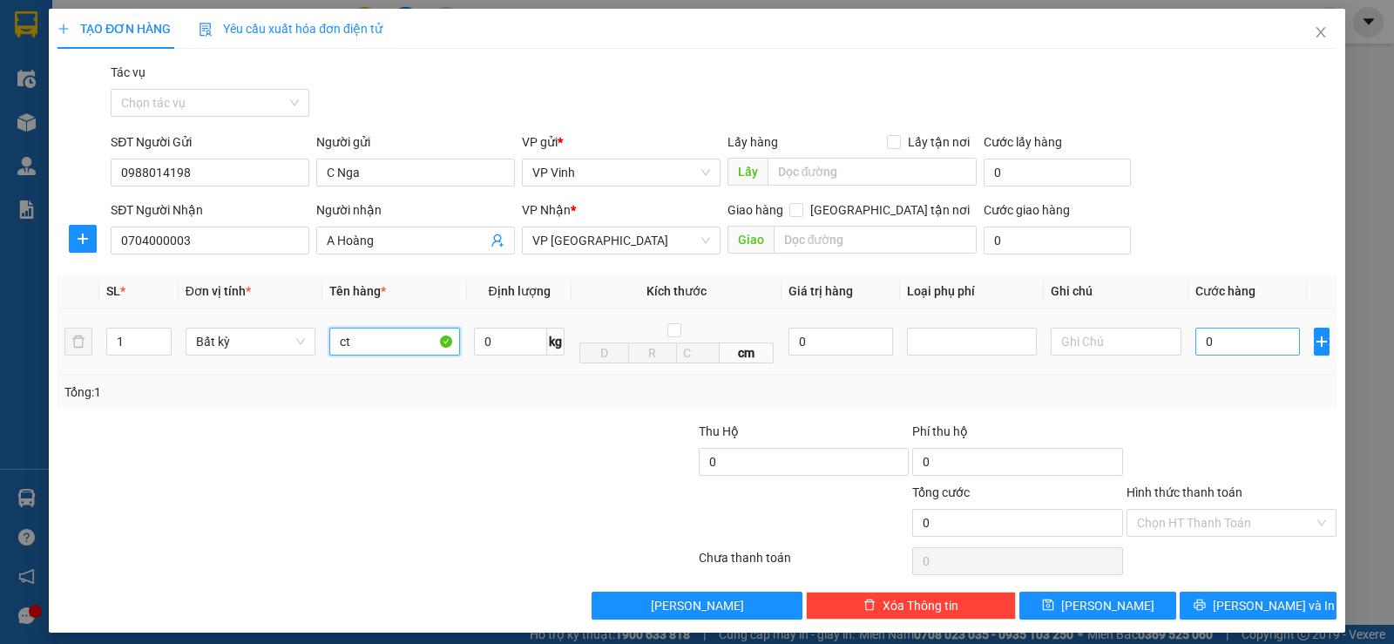
type input "ct"
click at [1237, 338] on input "0" at bounding box center [1247, 342] width 105 height 28
type input "5"
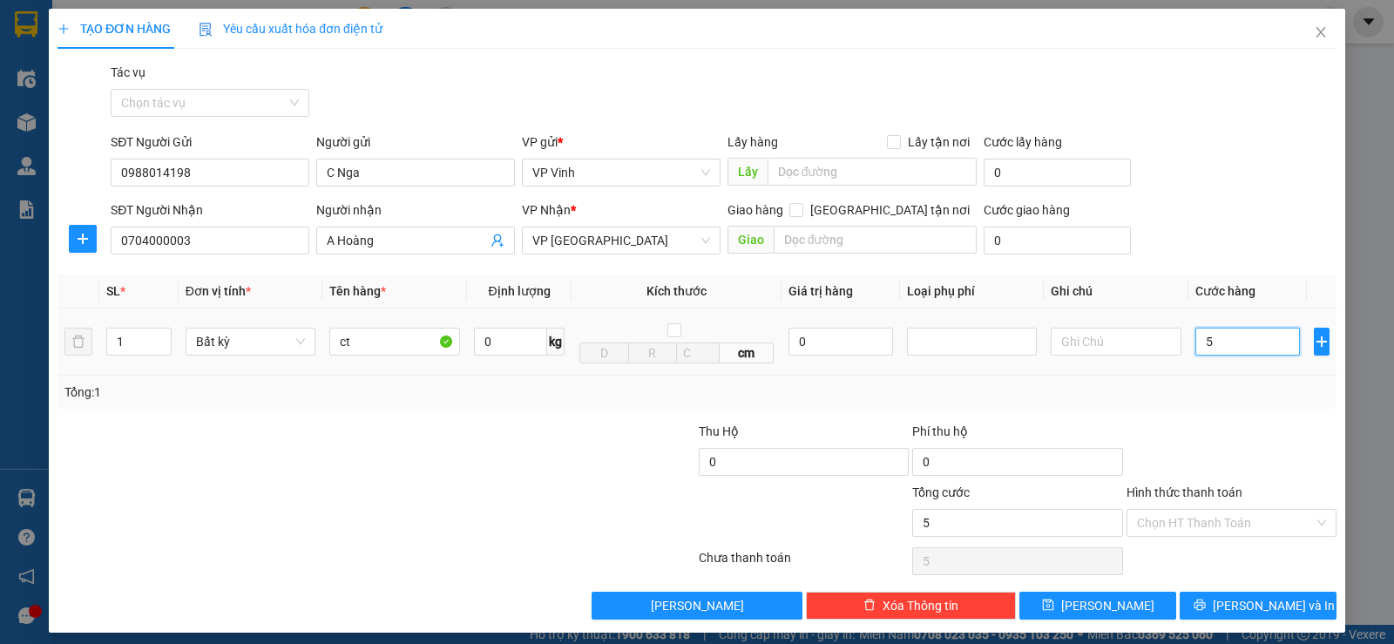
type input "50"
type input "500"
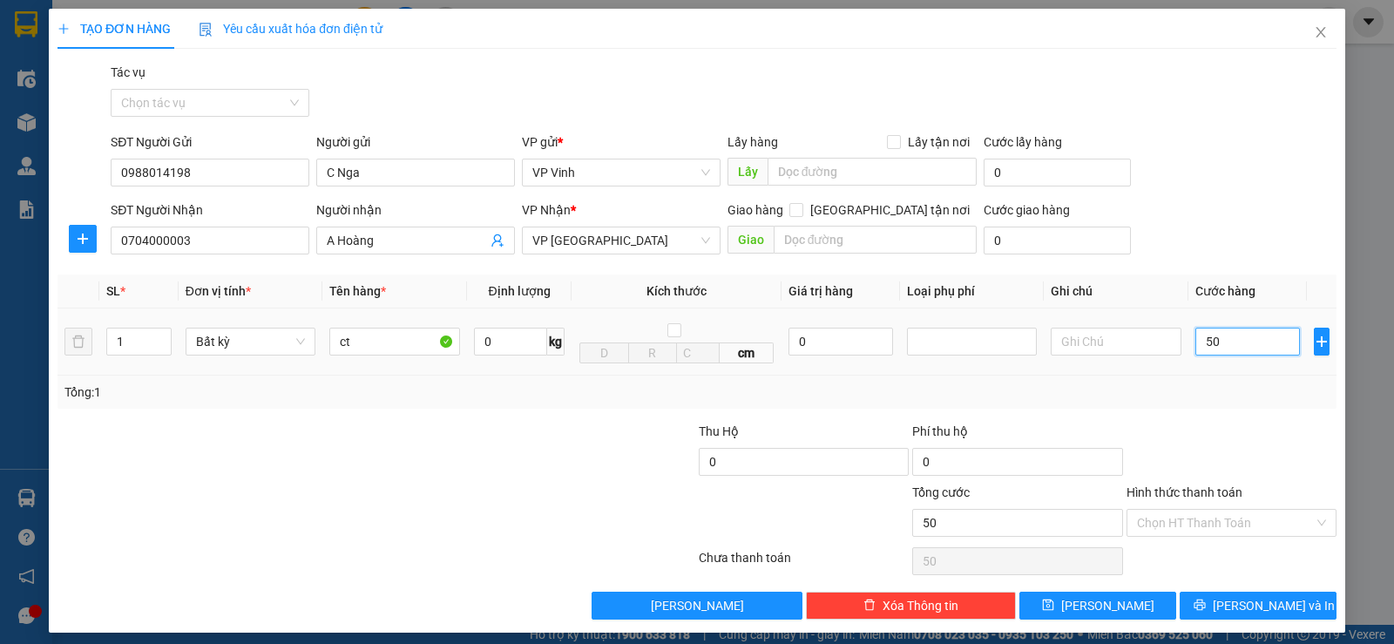
type input "500"
type input "5.000"
type input "50.000"
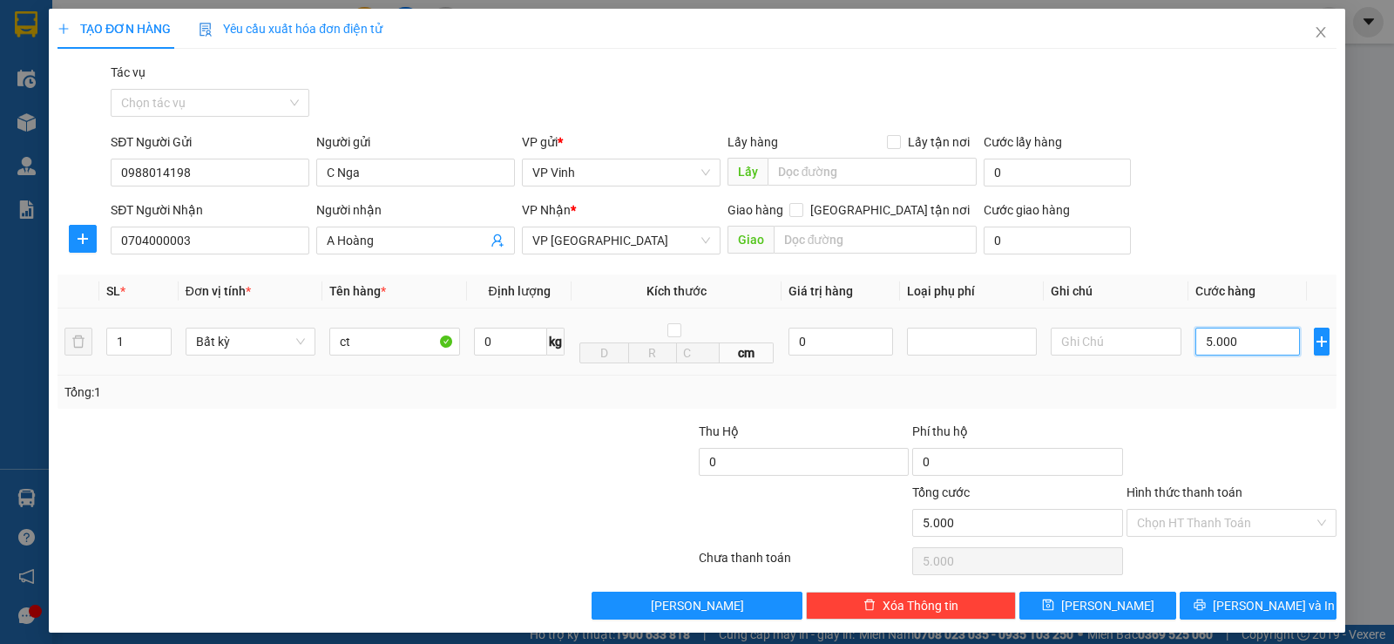
type input "50.000"
drag, startPoint x: 1300, startPoint y: 520, endPoint x: 1237, endPoint y: 532, distance: 63.9
click at [1299, 520] on input "Hình thức thanh toán" at bounding box center [1225, 523] width 177 height 26
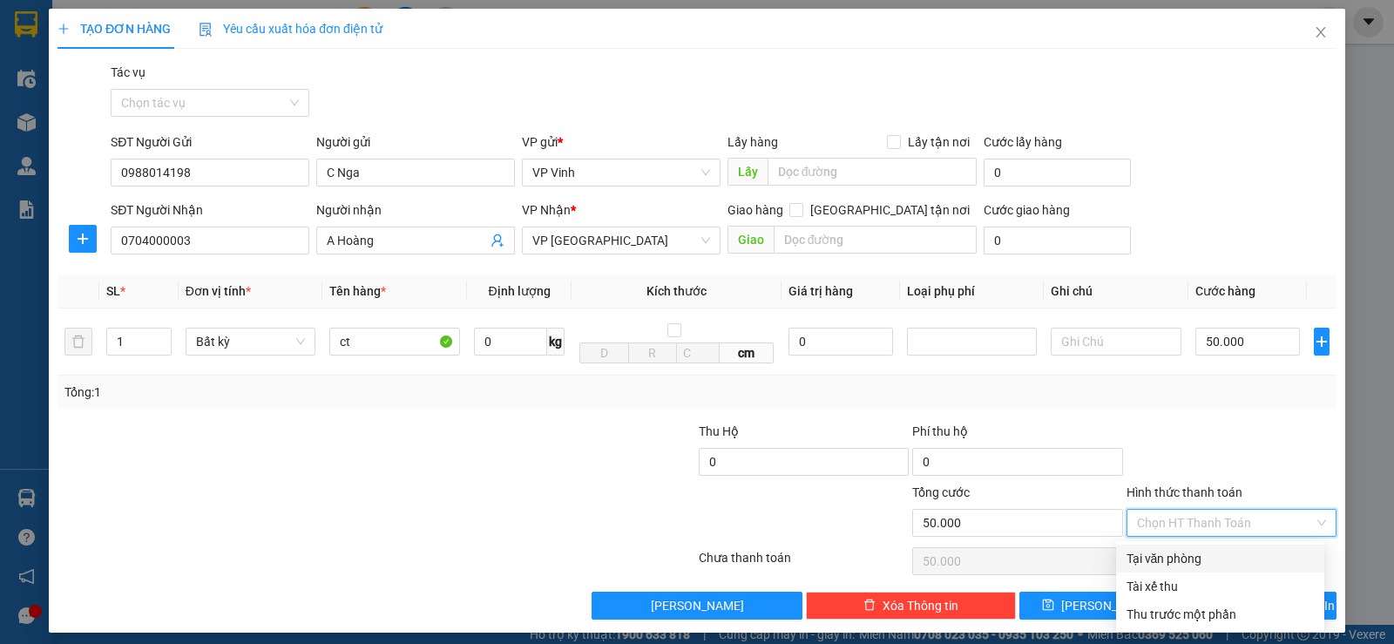
click at [1167, 557] on div "Tại văn phòng" at bounding box center [1220, 558] width 187 height 19
type input "0"
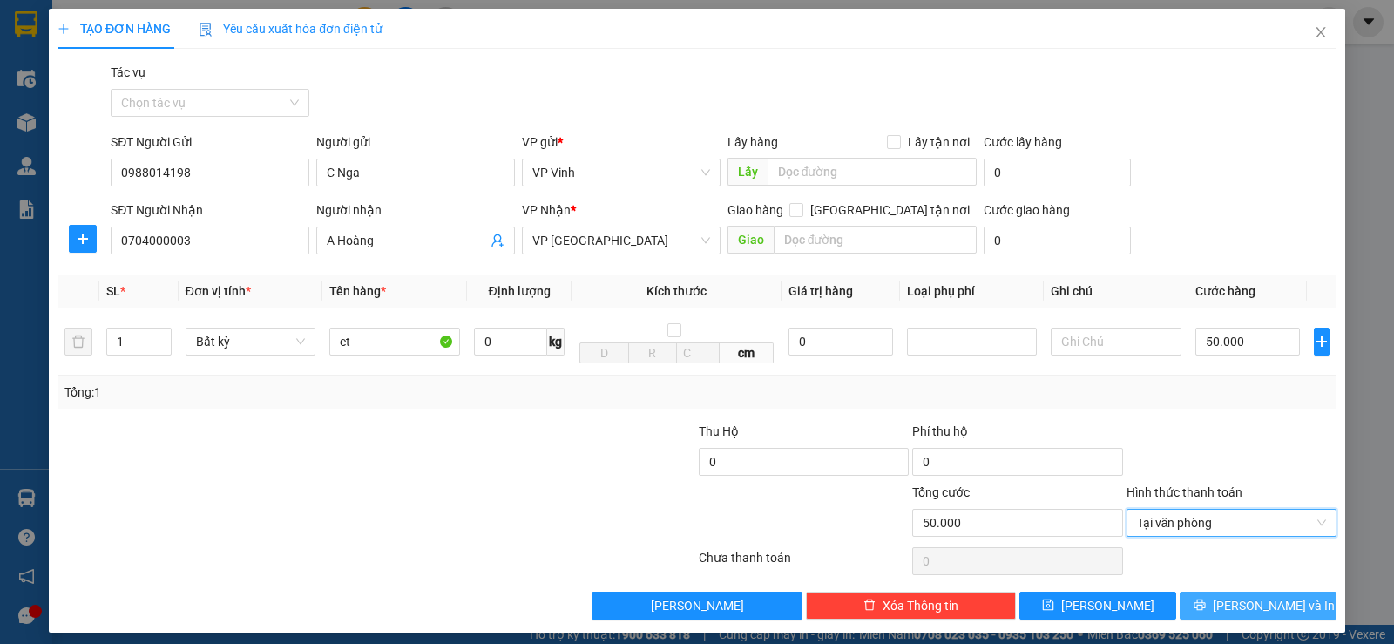
click at [1227, 611] on button "[PERSON_NAME] và In" at bounding box center [1258, 606] width 157 height 28
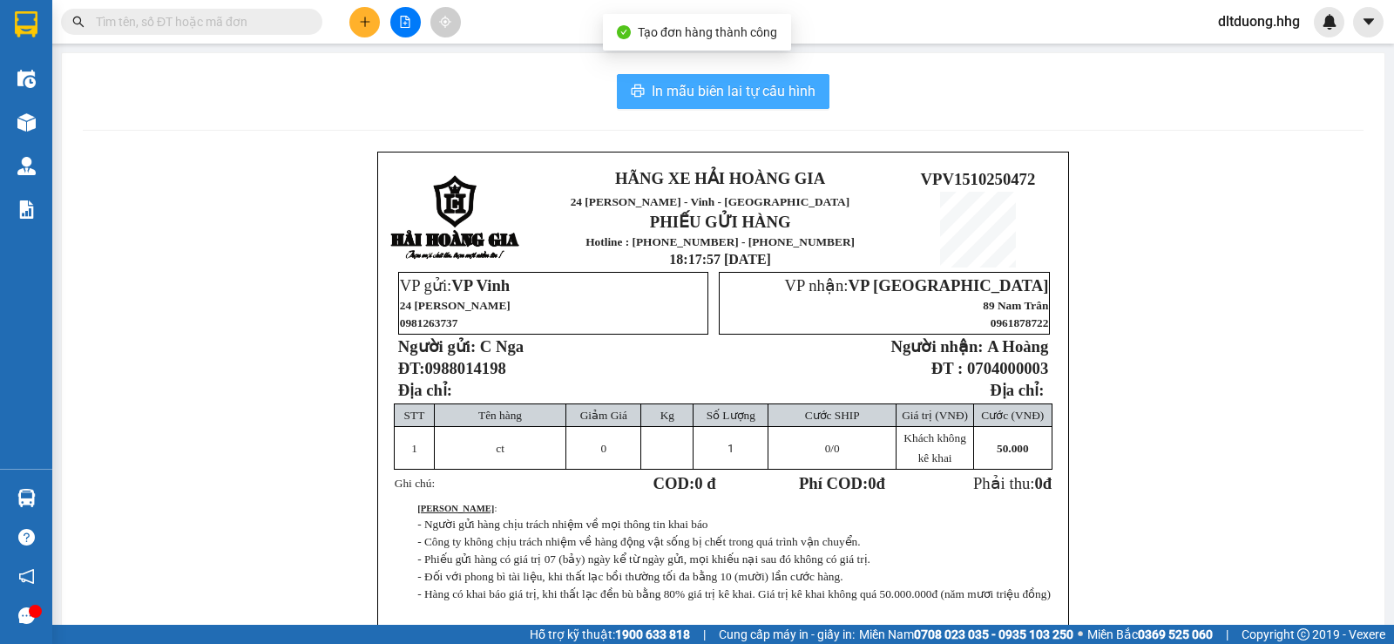
click at [747, 100] on span "In mẫu biên lai tự cấu hình" at bounding box center [734, 91] width 164 height 22
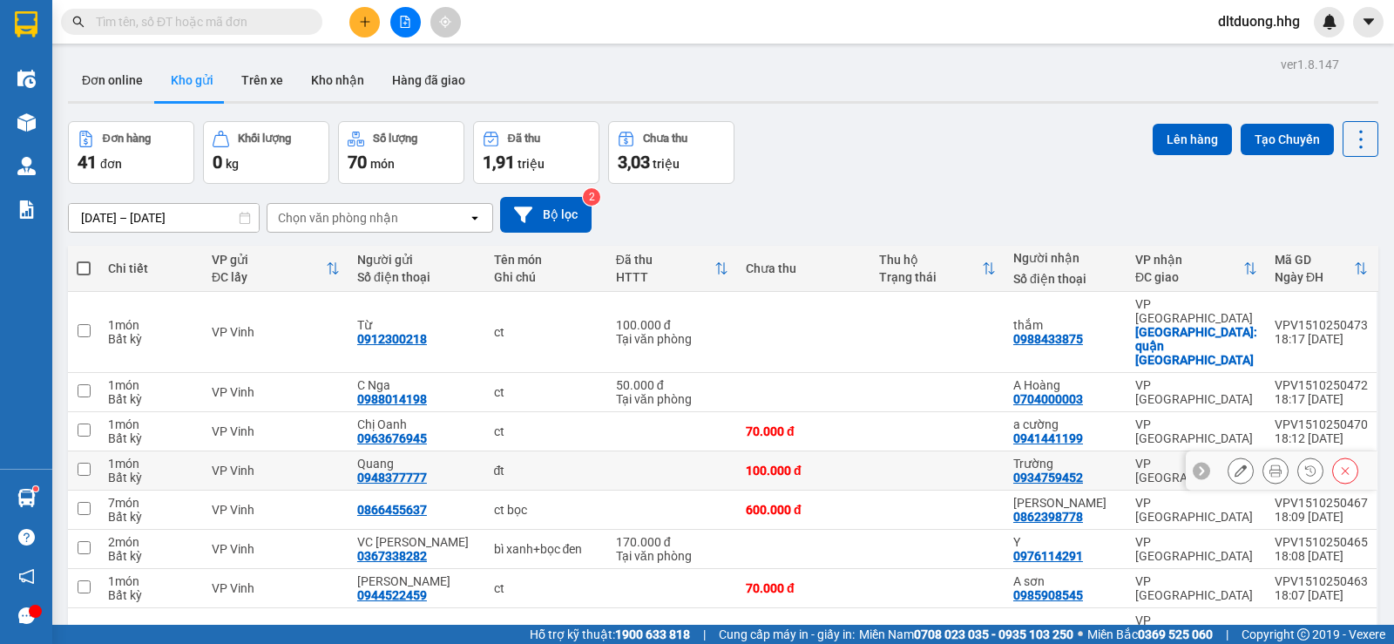
click at [699, 450] on tbody "1 món Bất kỳ VP Vinh Từ 0912300218 ct 100.000 đ Tại văn phòng thắm 0988433875 V…" at bounding box center [723, 530] width 1310 height 476
